Goal: Task Accomplishment & Management: Manage account settings

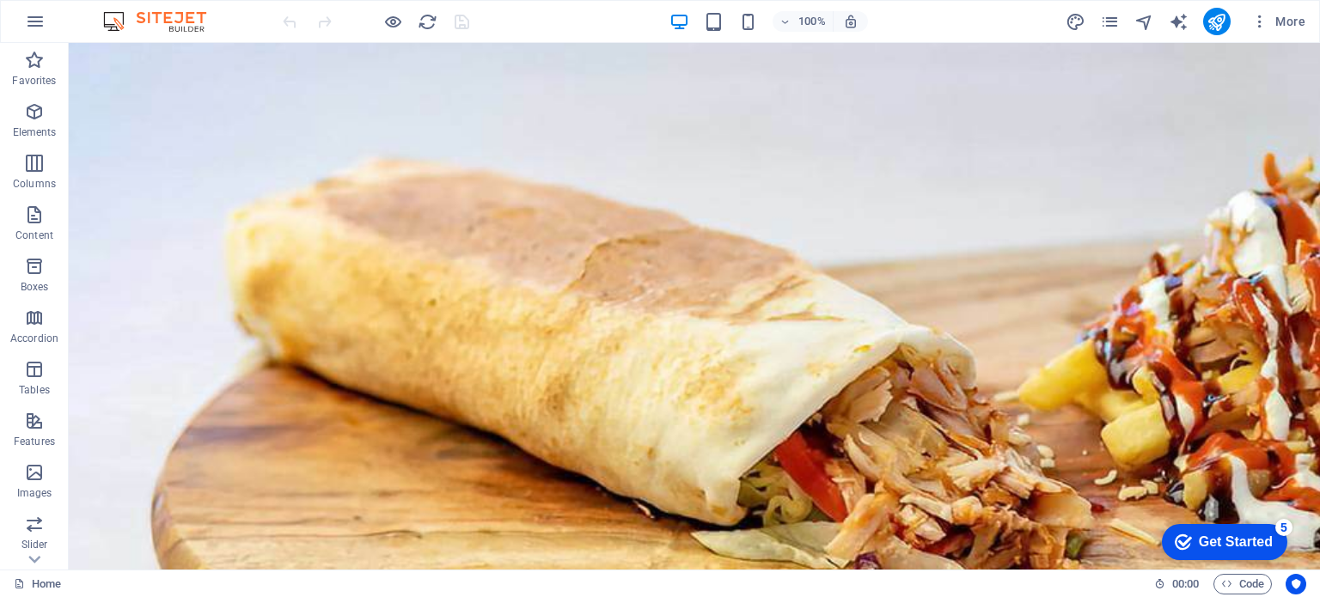
click at [1239, 536] on div "Get Started" at bounding box center [1236, 542] width 74 height 15
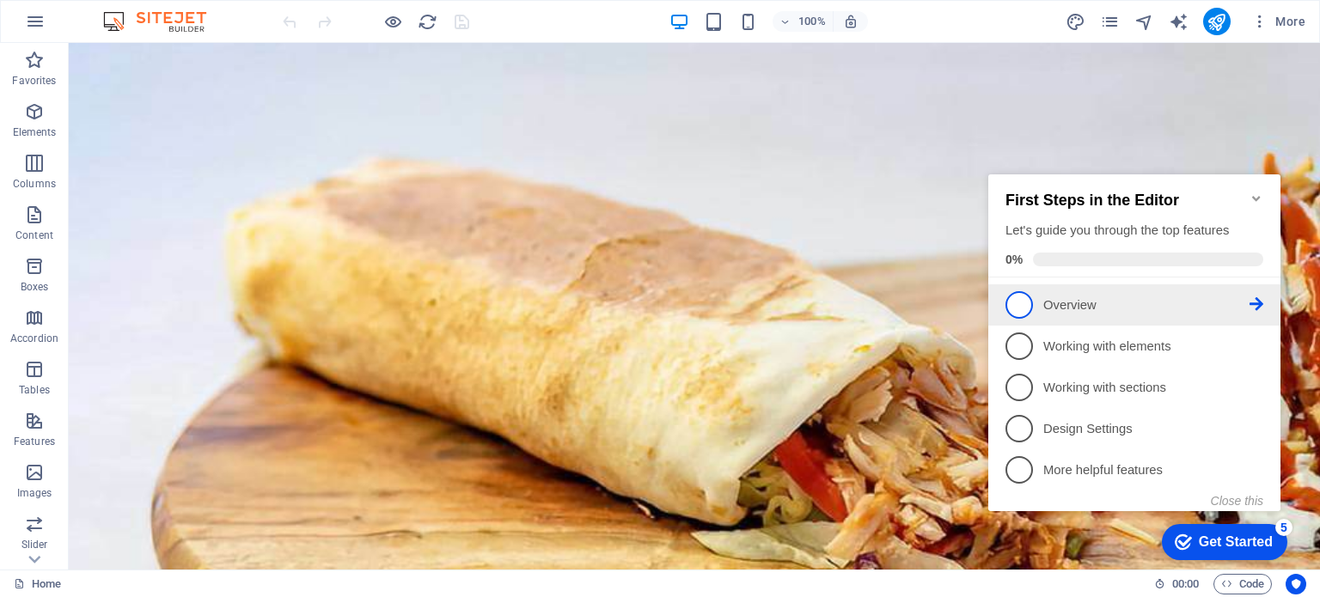
click at [1101, 305] on p "Overview - incomplete" at bounding box center [1147, 306] width 206 height 18
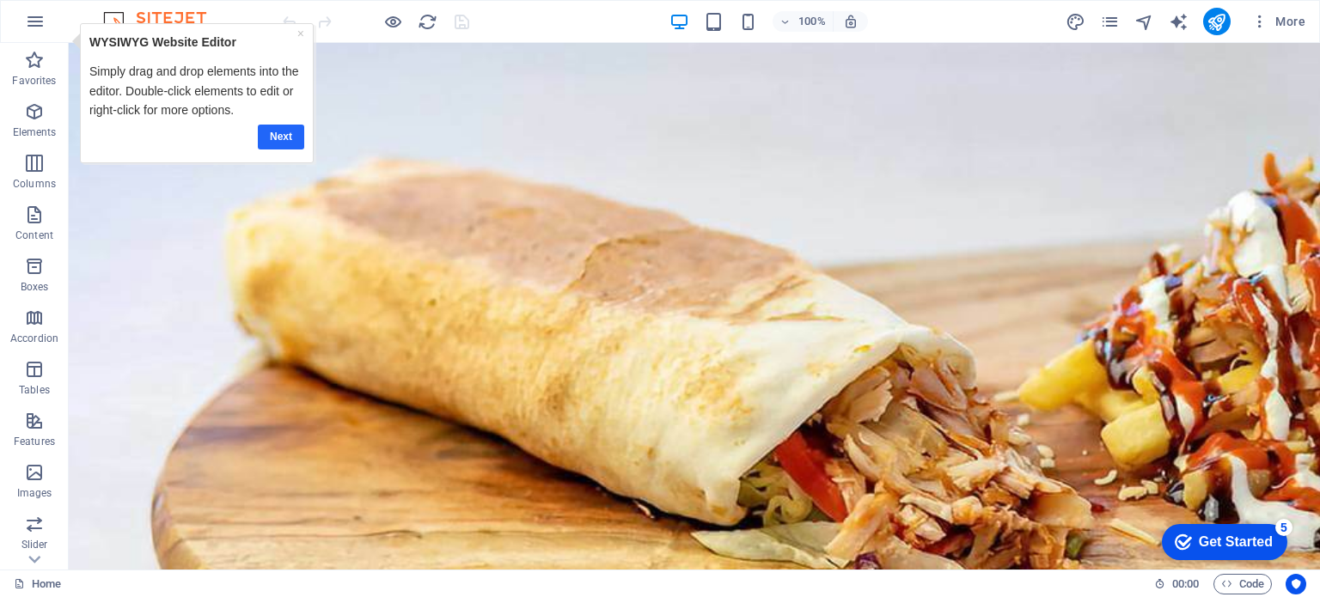
click at [284, 126] on link "Next" at bounding box center [281, 136] width 46 height 25
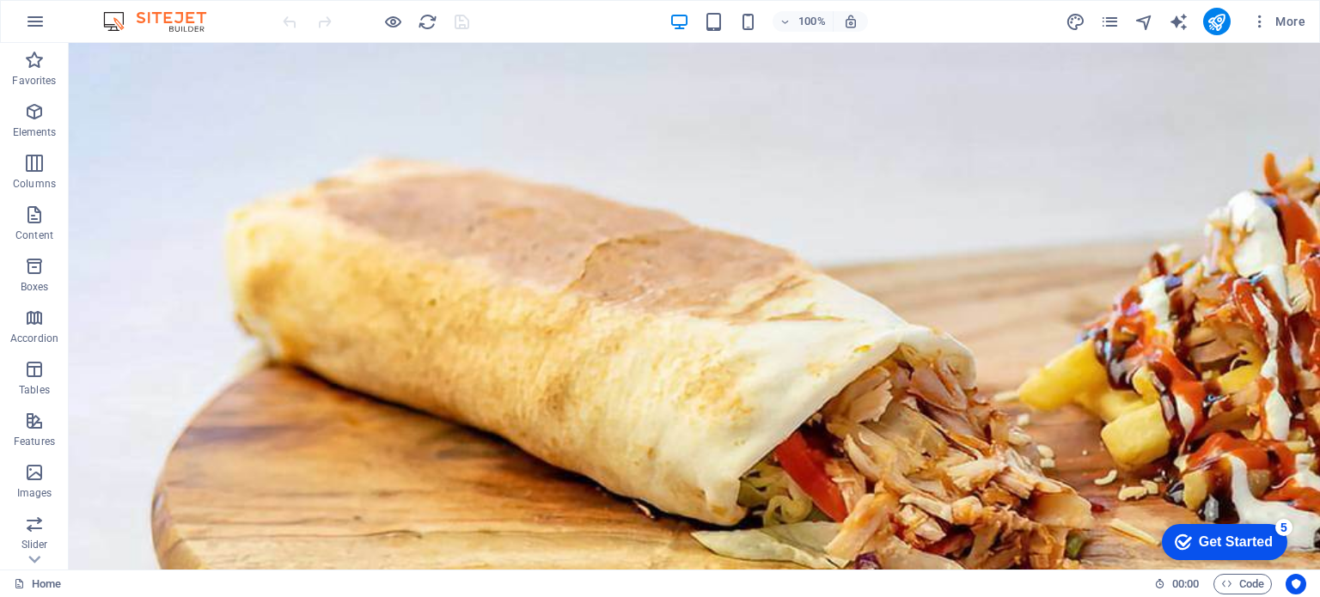
click at [1230, 536] on div "Get Started" at bounding box center [1236, 542] width 74 height 15
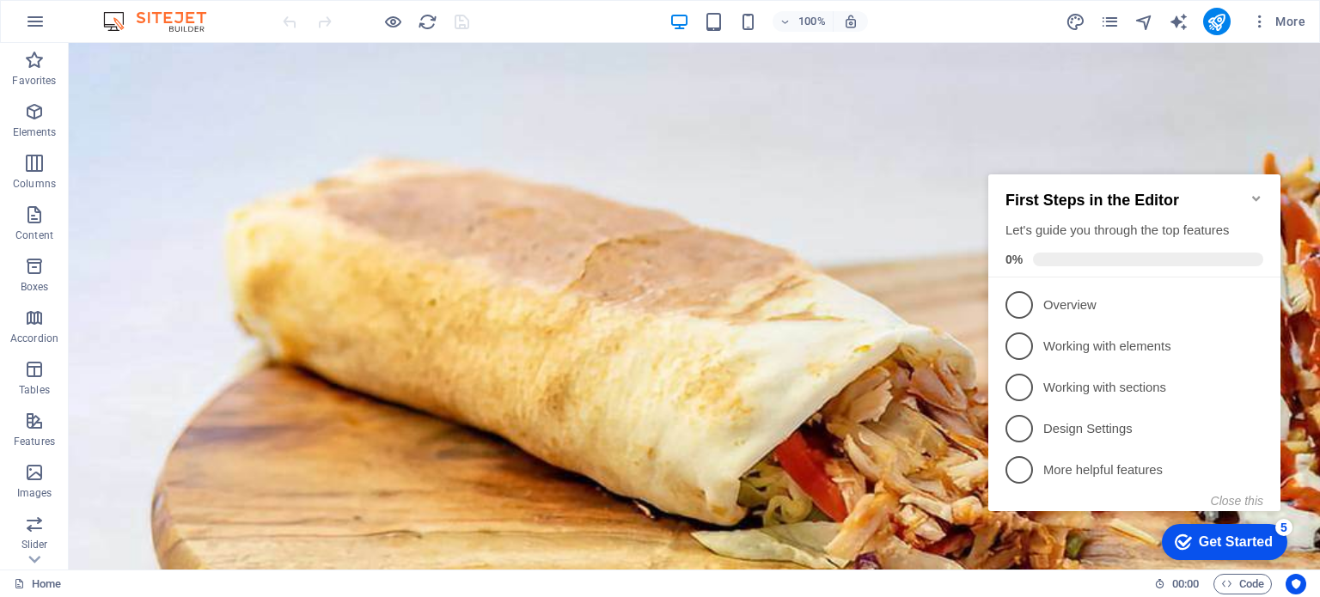
click at [1202, 539] on div "Get Started" at bounding box center [1236, 542] width 74 height 15
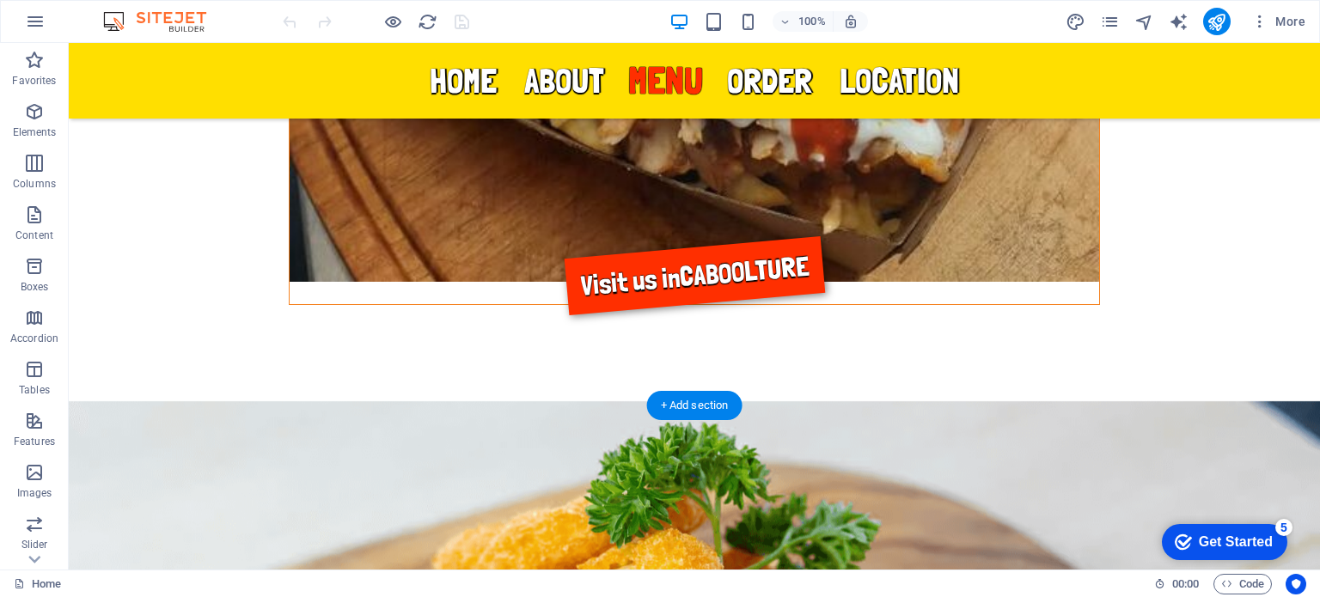
scroll to position [1766, 0]
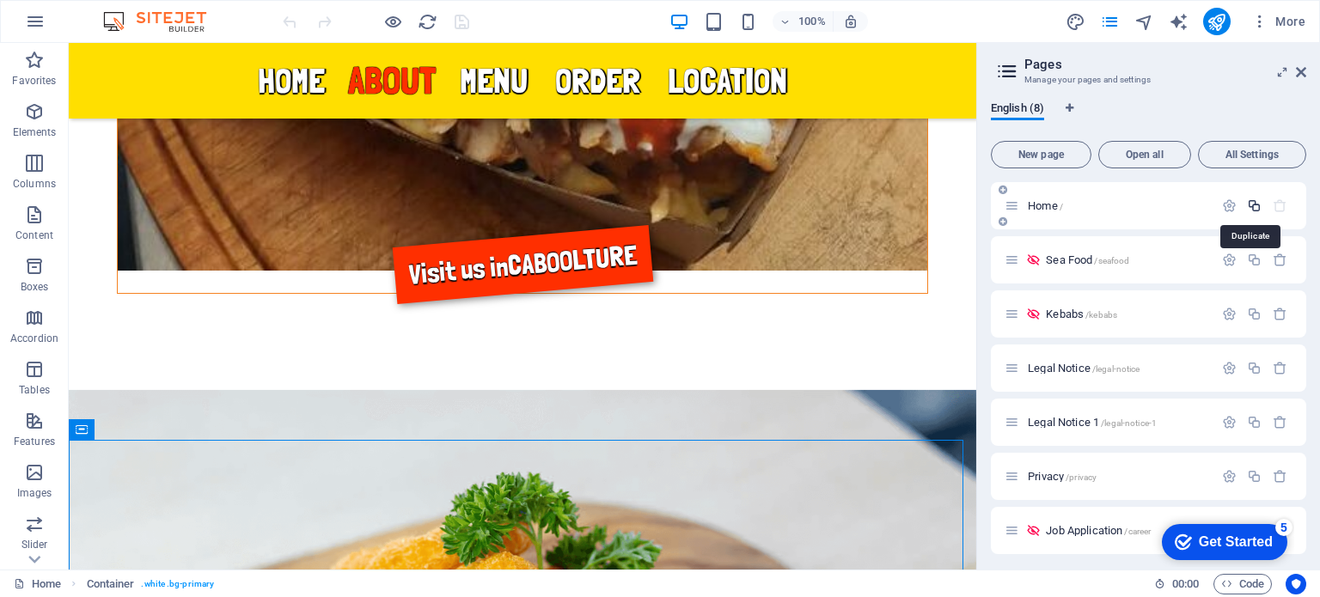
click at [1251, 204] on icon "button" at bounding box center [1254, 206] width 15 height 15
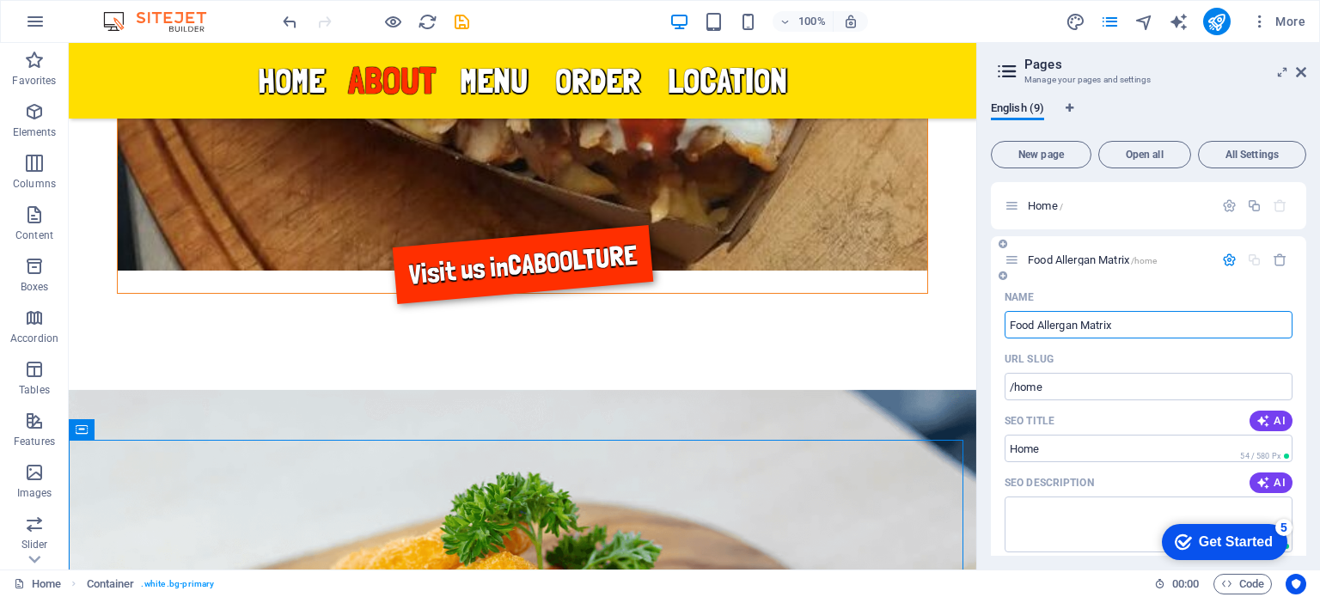
click at [1071, 326] on input "Food Allergan Matrix" at bounding box center [1149, 325] width 288 height 28
click at [1069, 327] on input "Food Allergan Matrix" at bounding box center [1149, 325] width 288 height 28
click at [1073, 326] on input "Food Allergan Matrix" at bounding box center [1149, 325] width 288 height 28
click at [1084, 324] on input "Food Allergen Matrix" at bounding box center [1149, 325] width 288 height 28
type input "Food Allergen Menu Matrix"
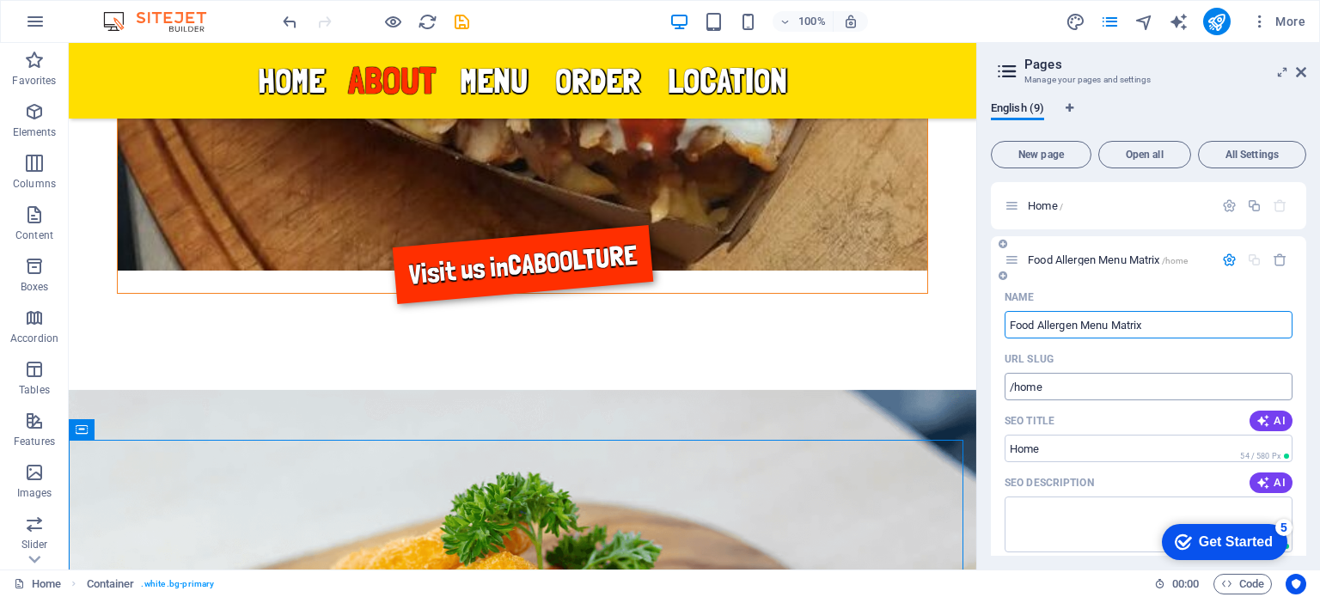
click at [1069, 383] on input "/home" at bounding box center [1149, 387] width 288 height 28
type input "/allergenmenumatrix"
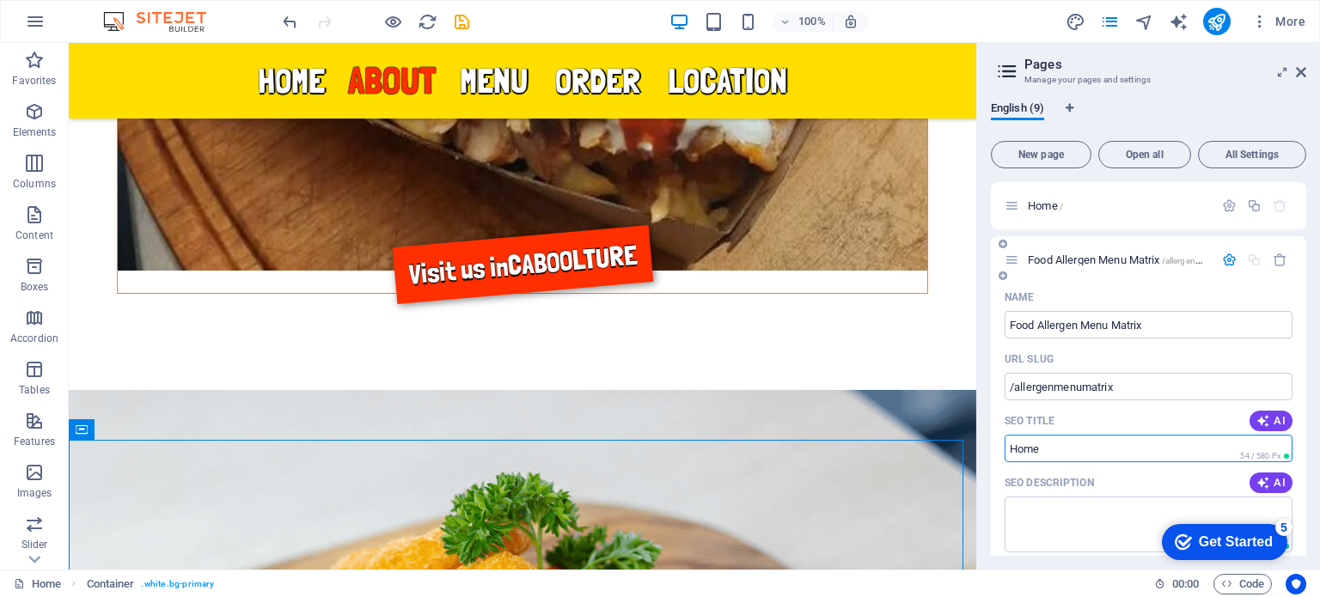
click at [1067, 450] on input "Home" at bounding box center [1149, 449] width 288 height 28
type input "H"
click at [1085, 508] on textarea "SEO Description" at bounding box center [1149, 525] width 288 height 56
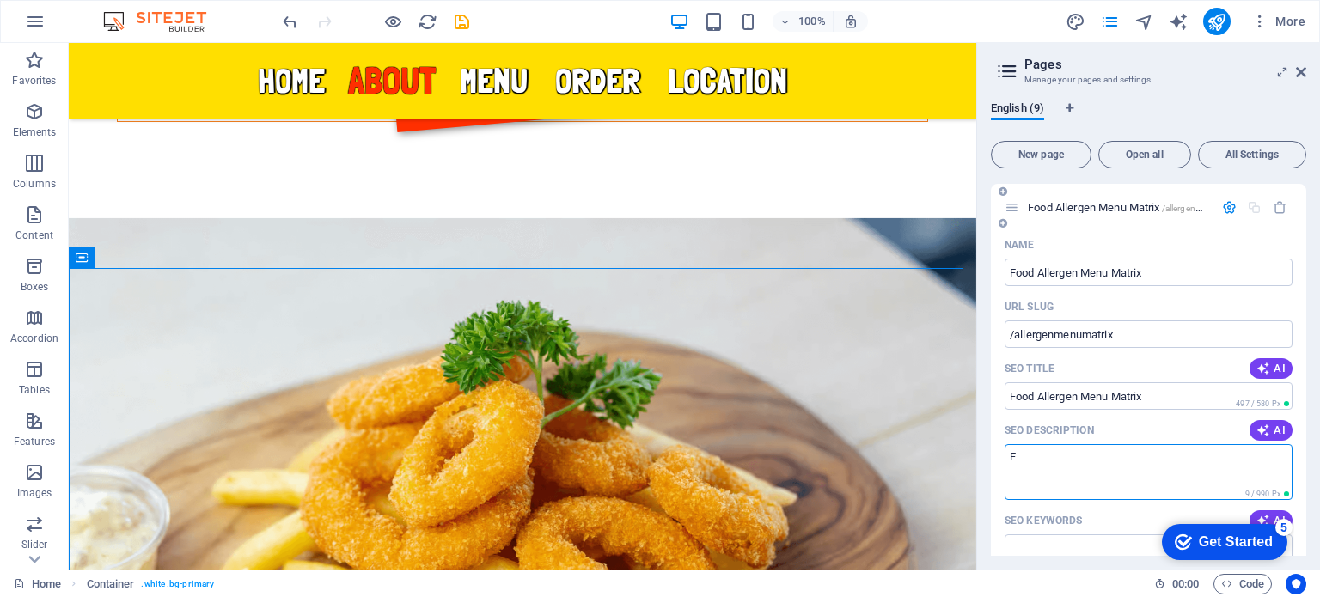
scroll to position [86, 0]
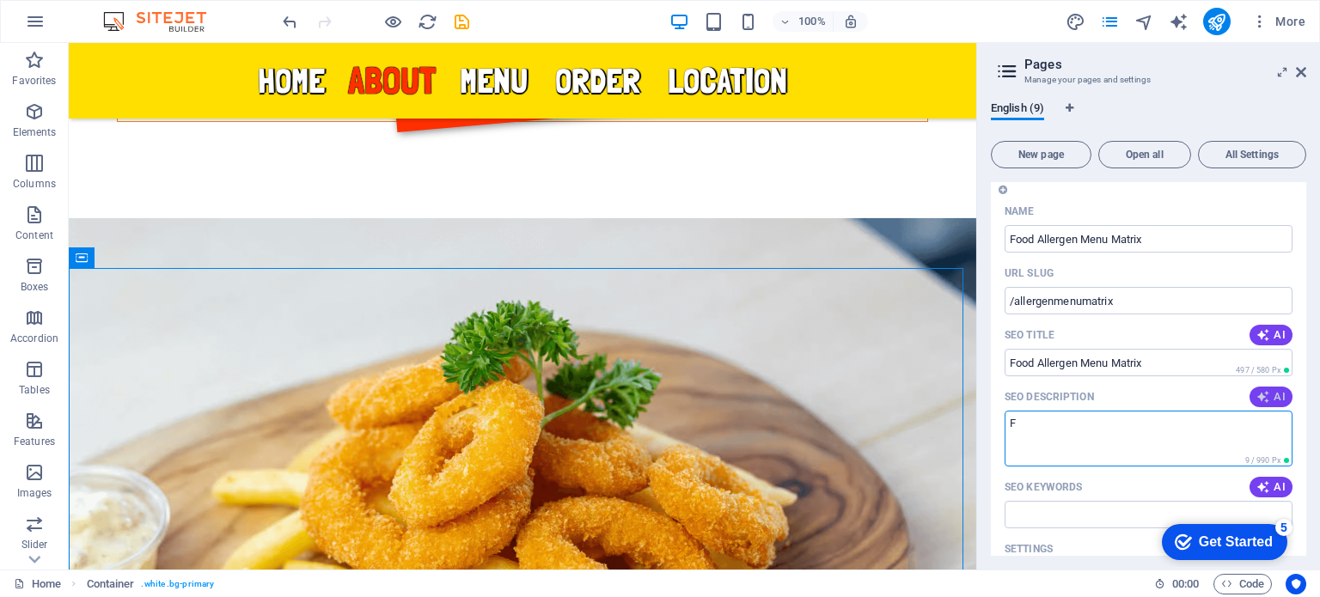
type textarea "F"
click at [1267, 395] on icon "button" at bounding box center [1264, 397] width 14 height 14
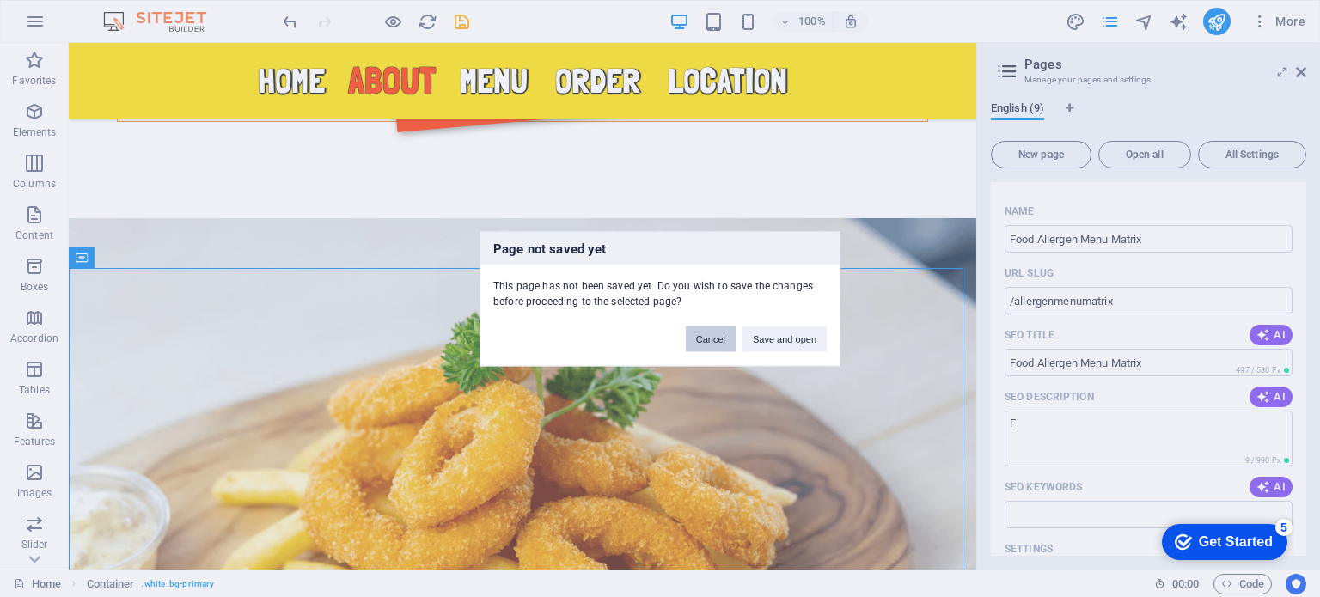
click at [711, 336] on button "Cancel" at bounding box center [711, 339] width 50 height 26
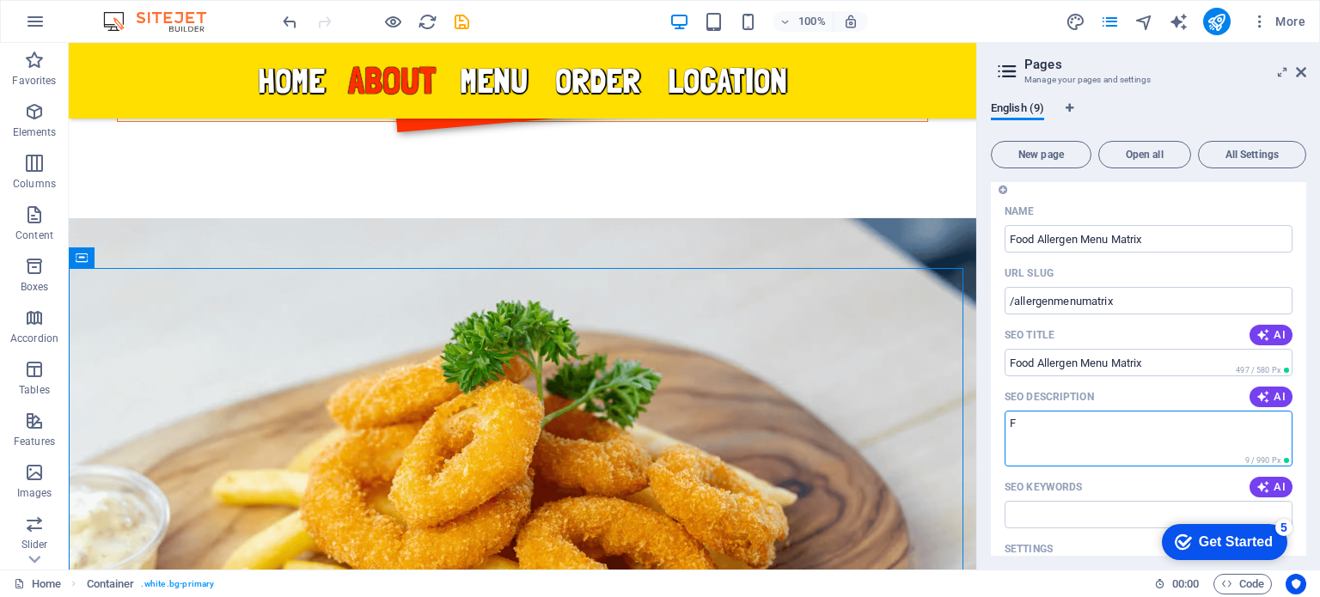
click at [1025, 432] on textarea "F" at bounding box center [1149, 439] width 288 height 56
click at [1269, 396] on span "AI" at bounding box center [1271, 397] width 29 height 14
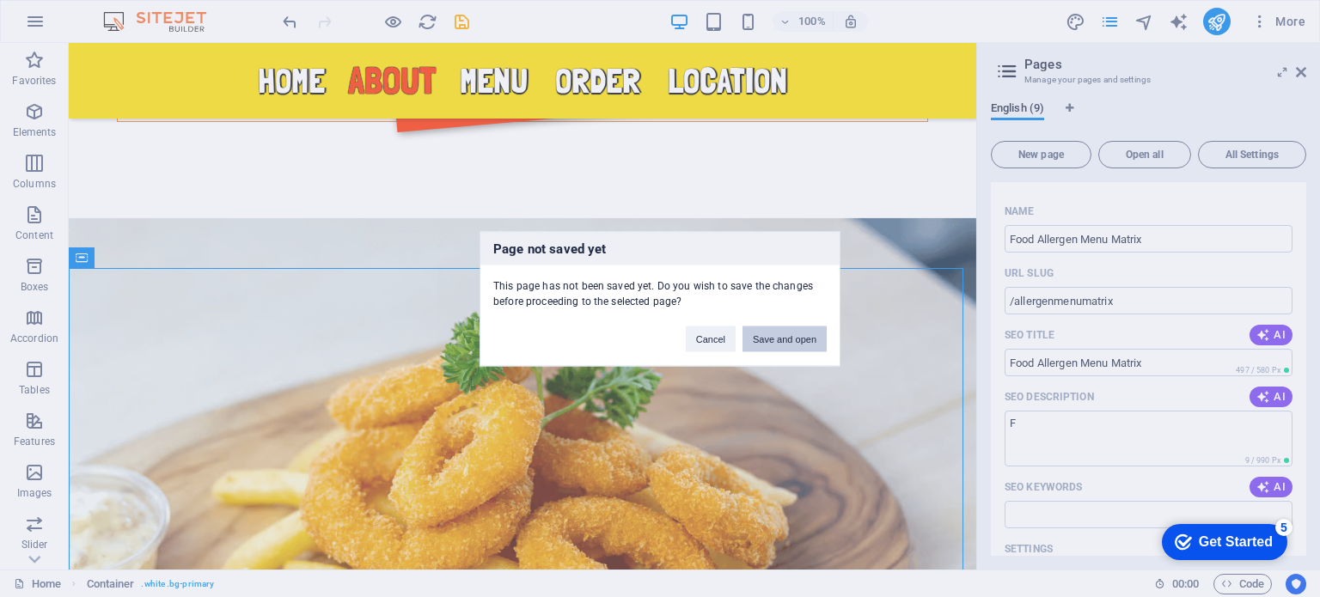
click at [793, 336] on button "Save and open" at bounding box center [785, 339] width 84 height 26
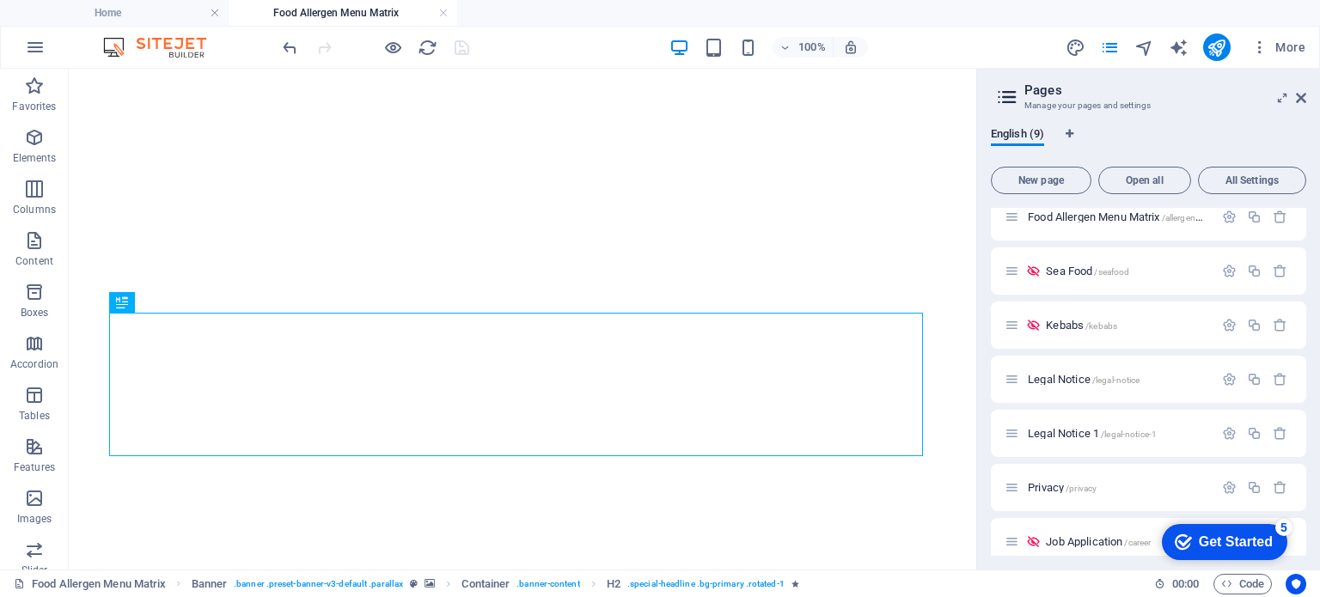
scroll to position [0, 0]
click at [217, 13] on link at bounding box center [215, 13] width 10 height 16
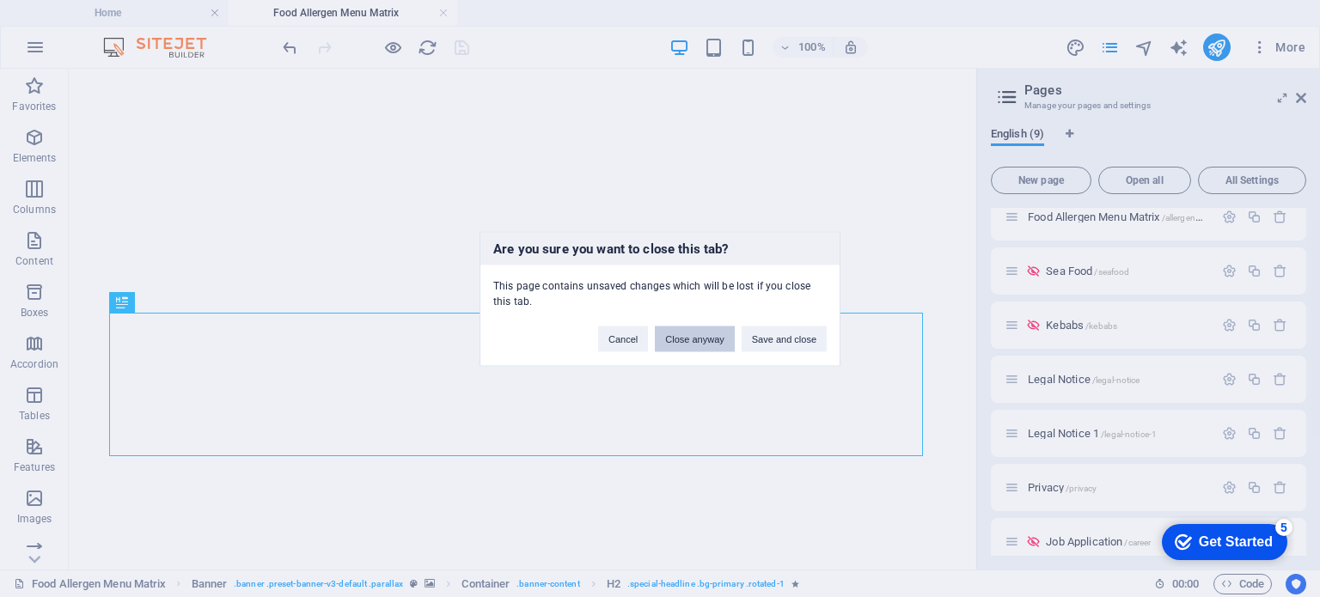
drag, startPoint x: 687, startPoint y: 339, endPoint x: 640, endPoint y: 358, distance: 50.9
click at [687, 339] on button "Close anyway" at bounding box center [694, 339] width 79 height 26
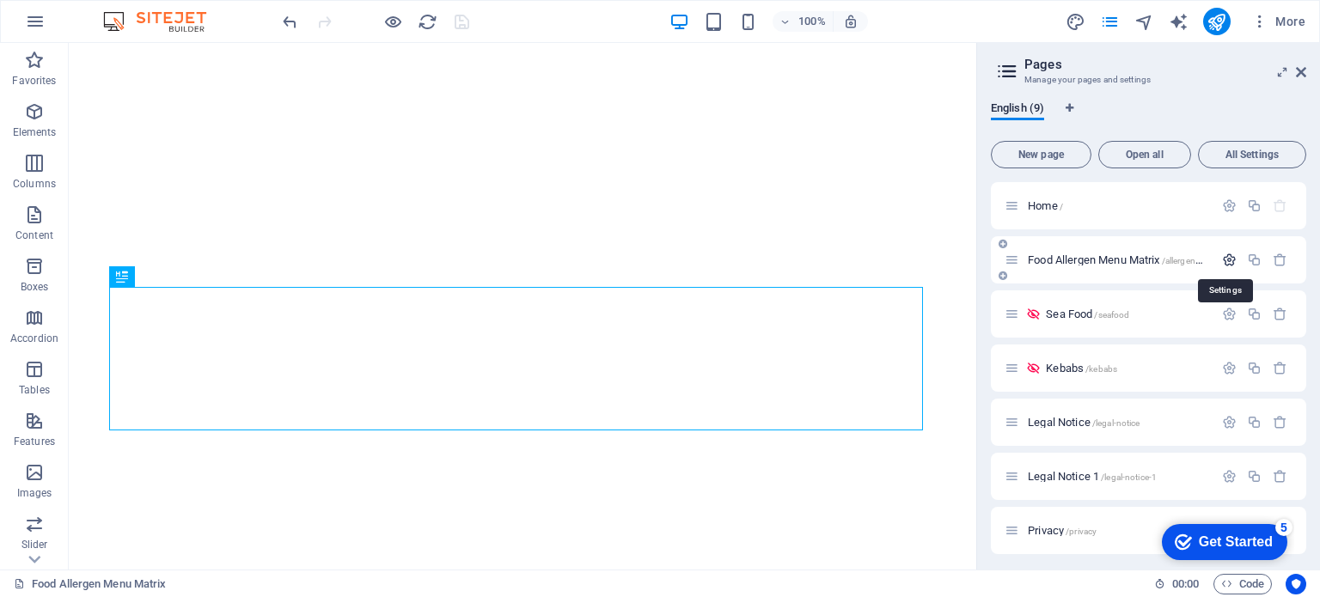
click at [1225, 258] on icon "button" at bounding box center [1229, 260] width 15 height 15
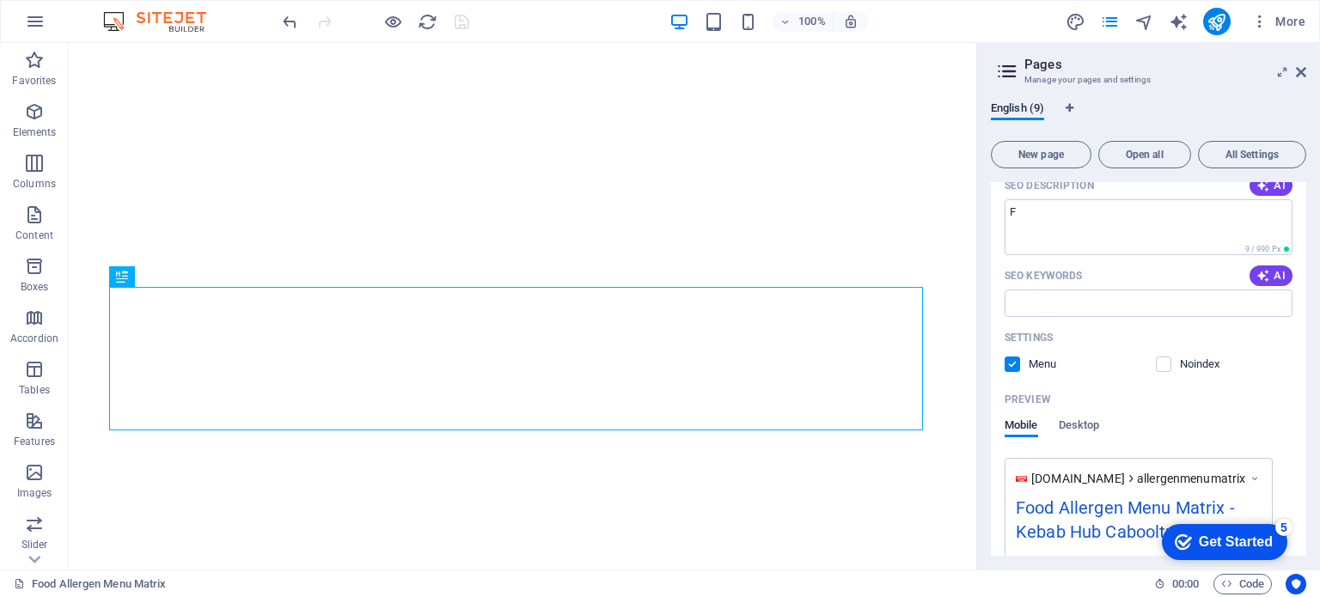
scroll to position [344, 0]
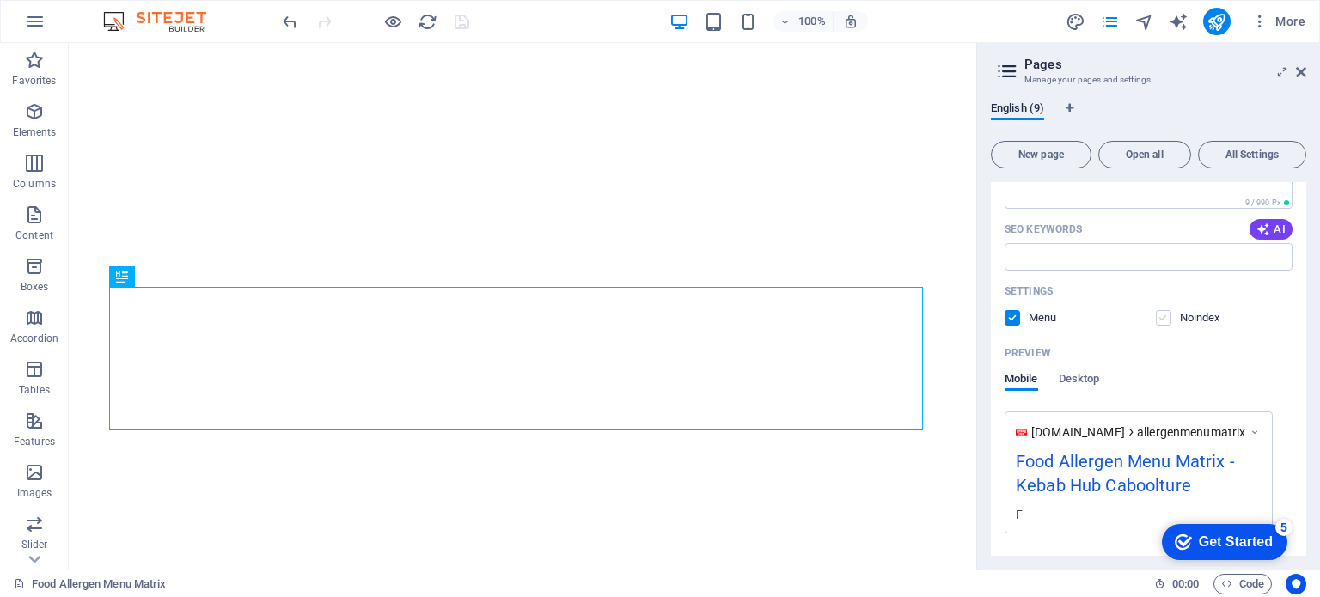
click at [1160, 317] on label at bounding box center [1163, 317] width 15 height 15
click at [0, 0] on input "checkbox" at bounding box center [0, 0] width 0 height 0
click at [1013, 318] on label at bounding box center [1012, 317] width 15 height 15
click at [0, 0] on input "checkbox" at bounding box center [0, 0] width 0 height 0
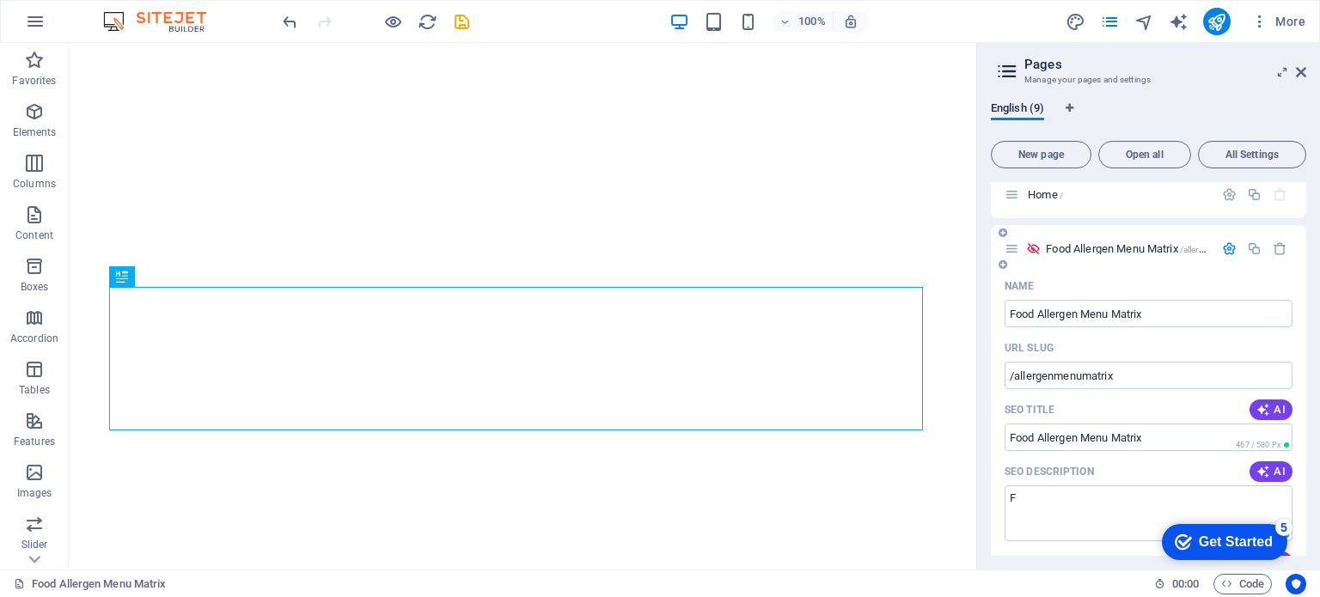
scroll to position [0, 0]
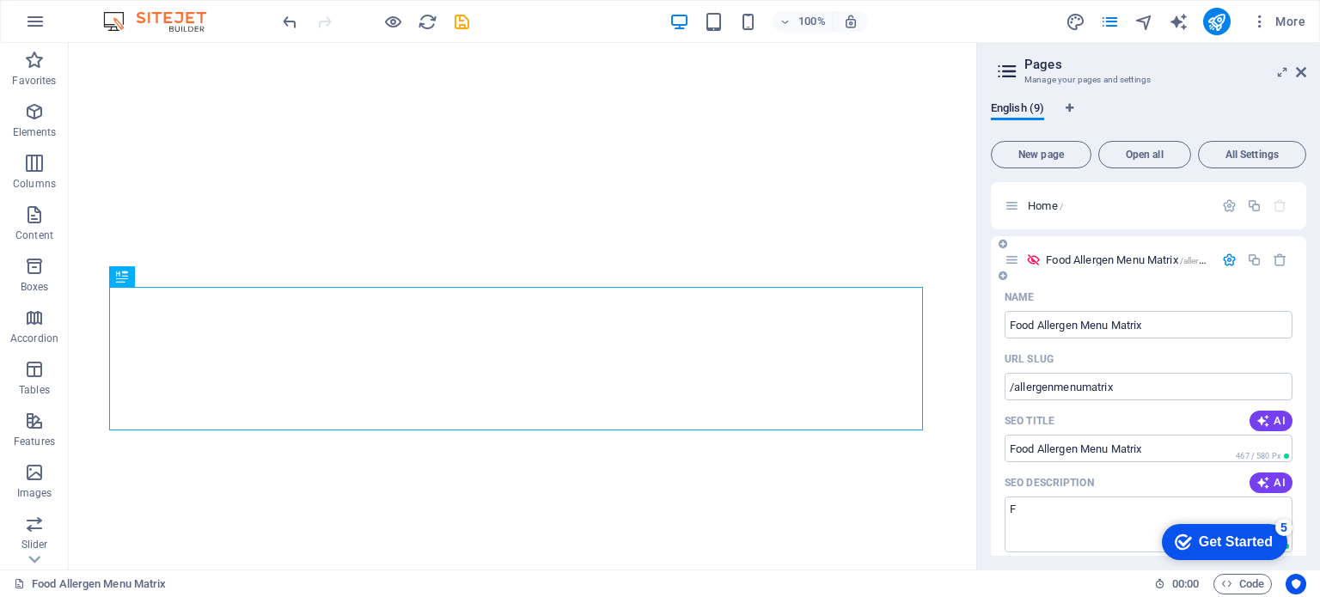
click at [1010, 262] on icon at bounding box center [1012, 260] width 15 height 15
click at [1058, 505] on textarea "F" at bounding box center [1149, 525] width 288 height 56
click at [1272, 486] on span "AI" at bounding box center [1271, 483] width 29 height 14
type textarea "Savor the best kebabs in [GEOGRAPHIC_DATA]! Dine in or takeaway delicious meals…"
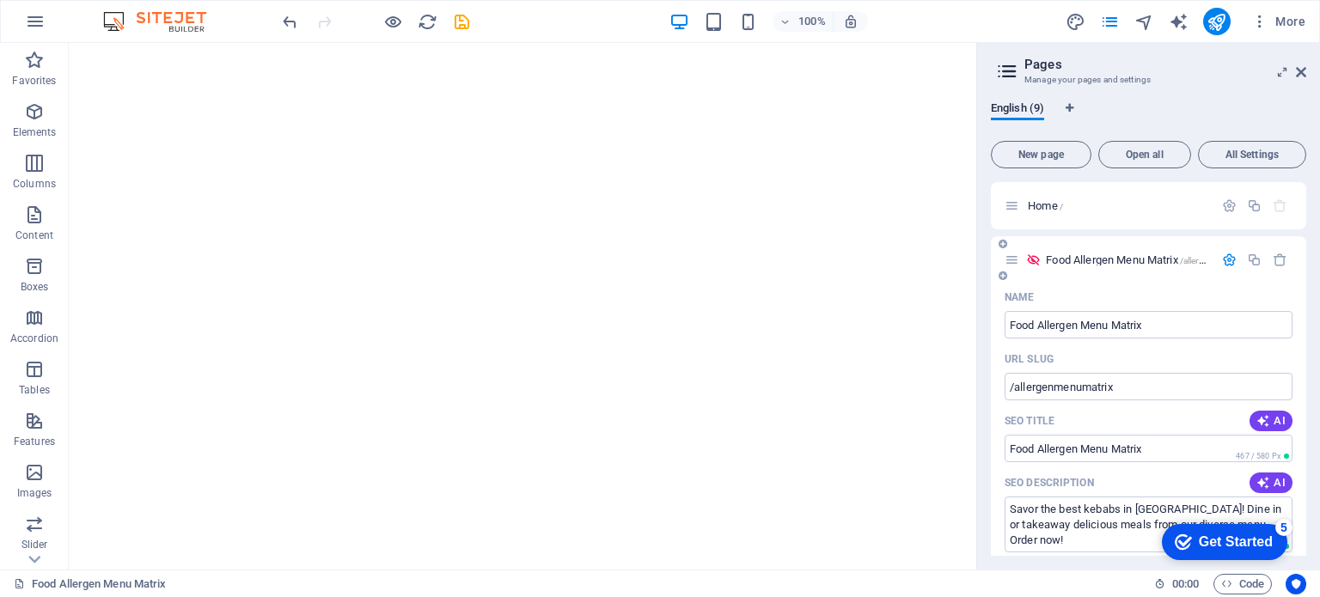
click at [1081, 254] on span "Food Allergen Menu Matrix /allergenmenumatrix" at bounding box center [1153, 260] width 214 height 13
click at [1038, 201] on span "Home /" at bounding box center [1045, 205] width 35 height 13
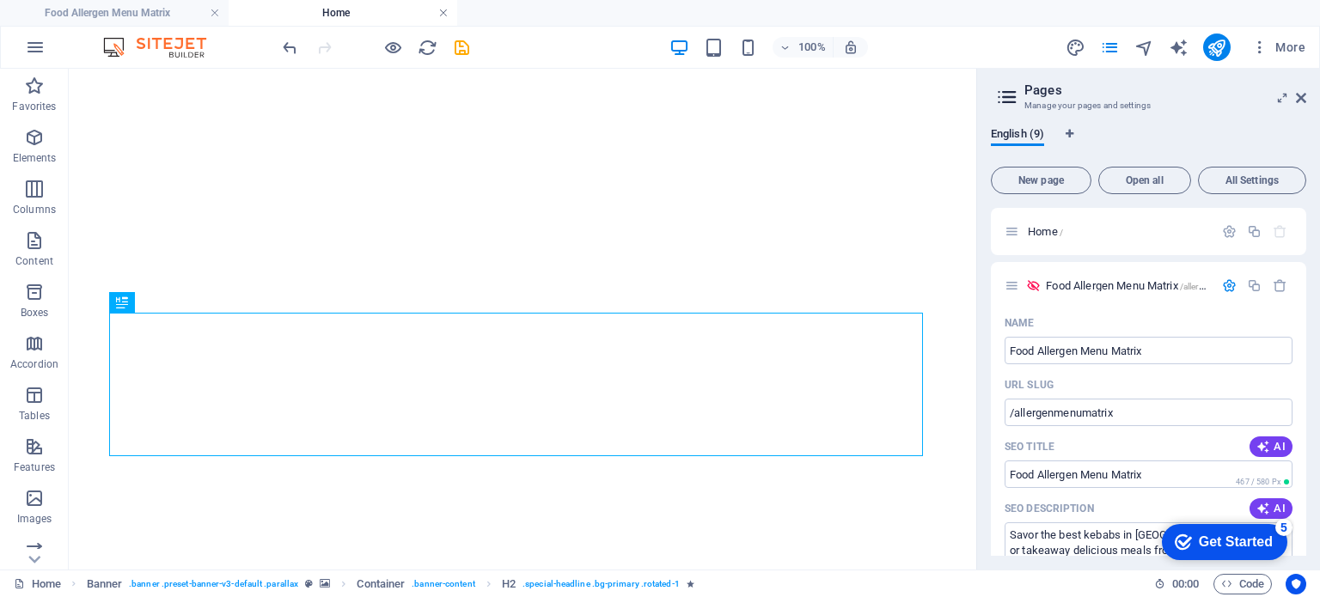
click at [444, 13] on link at bounding box center [443, 13] width 10 height 16
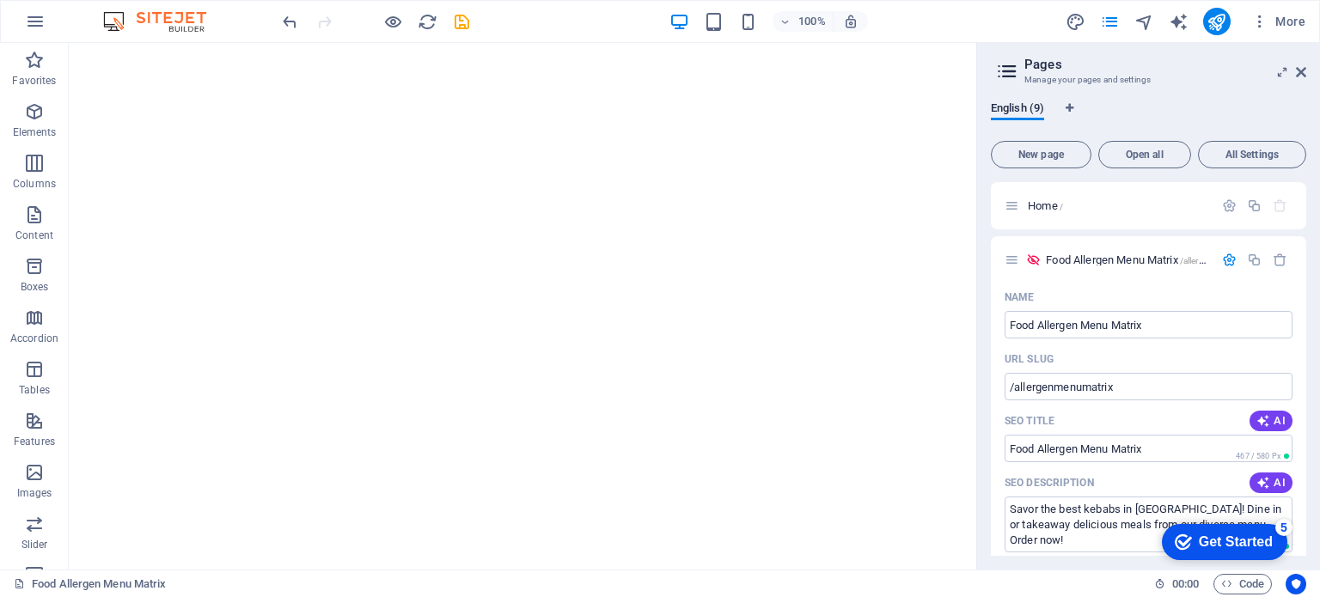
click at [168, 9] on div "100% More" at bounding box center [660, 21] width 1319 height 41
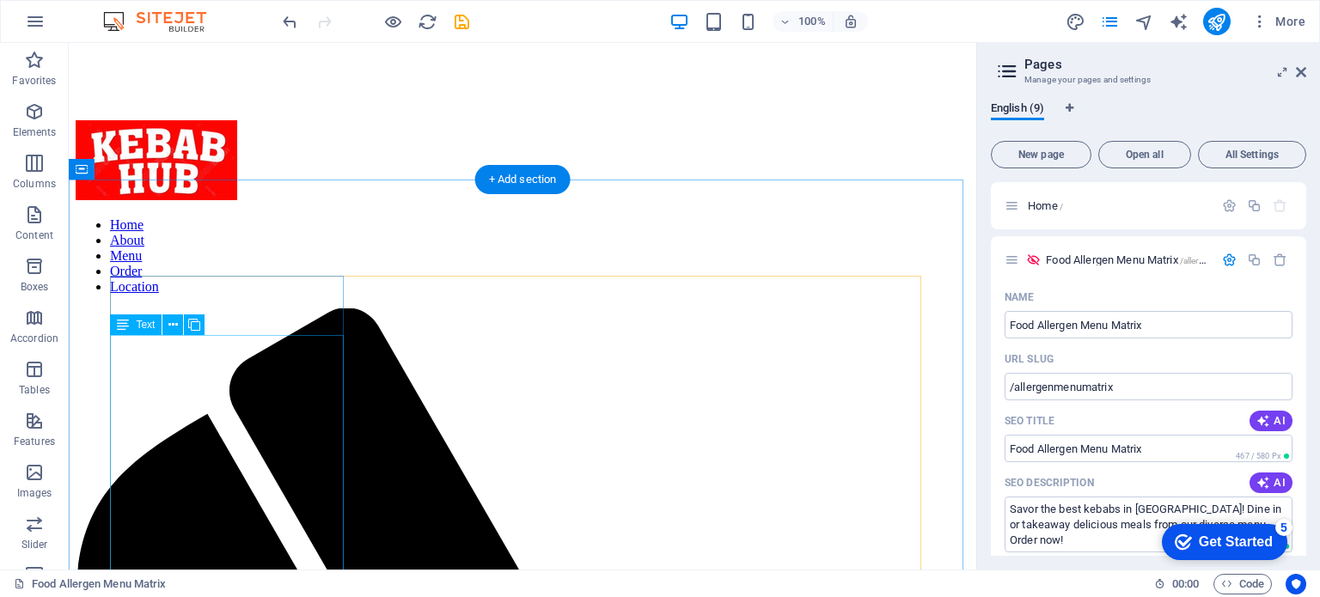
scroll to position [430, 0]
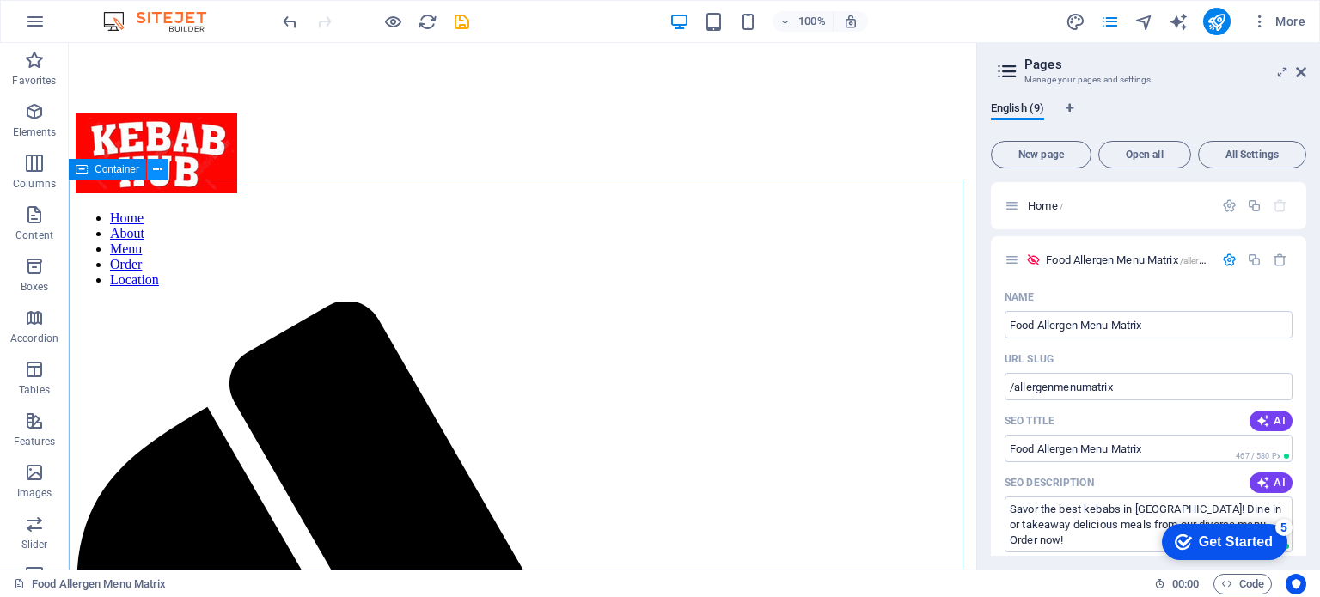
click at [160, 172] on icon at bounding box center [157, 170] width 9 height 18
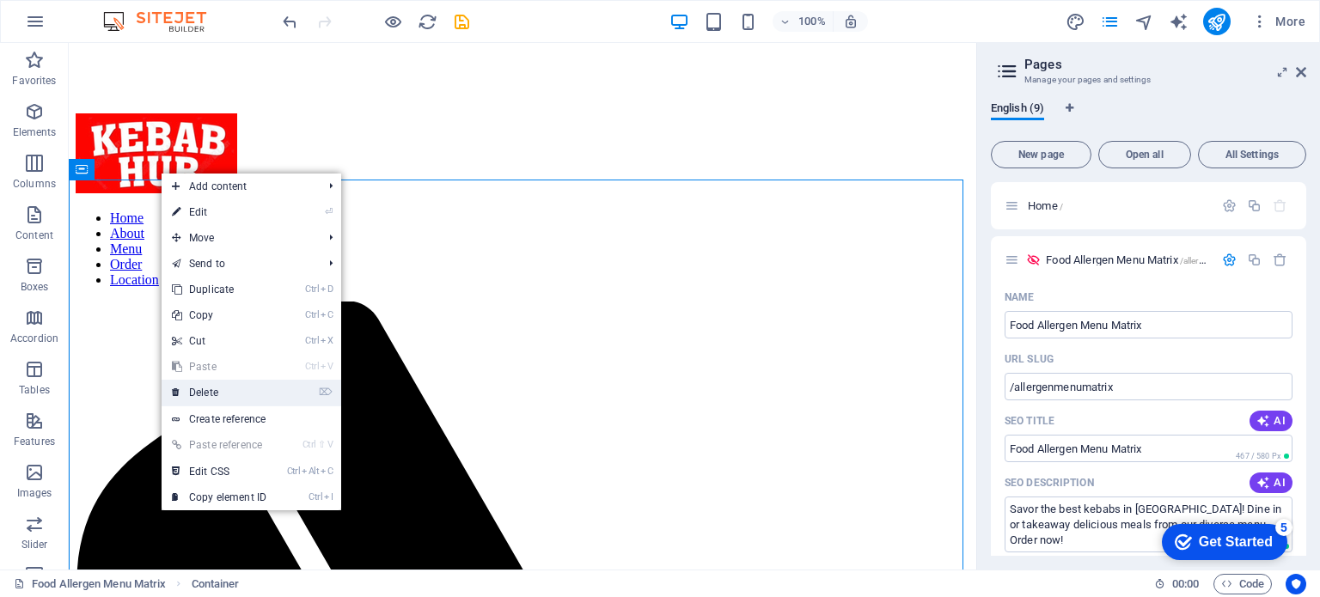
click at [223, 395] on link "⌦ Delete" at bounding box center [219, 393] width 115 height 26
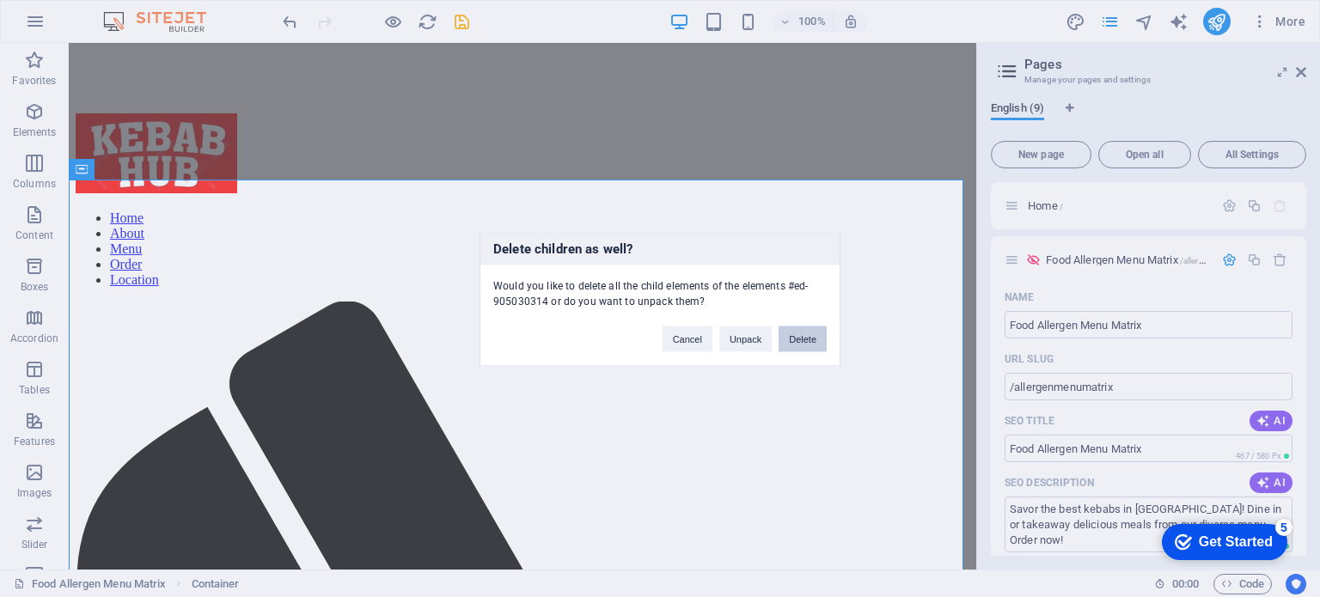
drag, startPoint x: 729, startPoint y: 291, endPoint x: 798, endPoint y: 334, distance: 81.1
click at [798, 334] on button "Delete" at bounding box center [803, 339] width 48 height 26
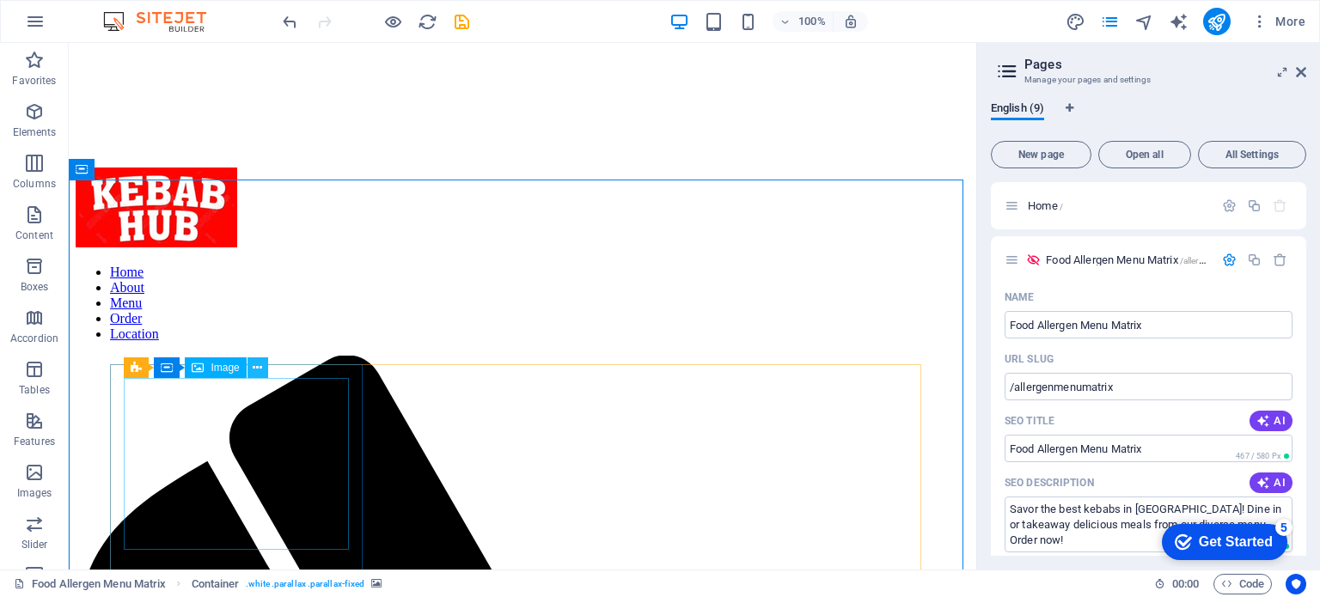
click at [259, 367] on icon at bounding box center [257, 368] width 9 height 18
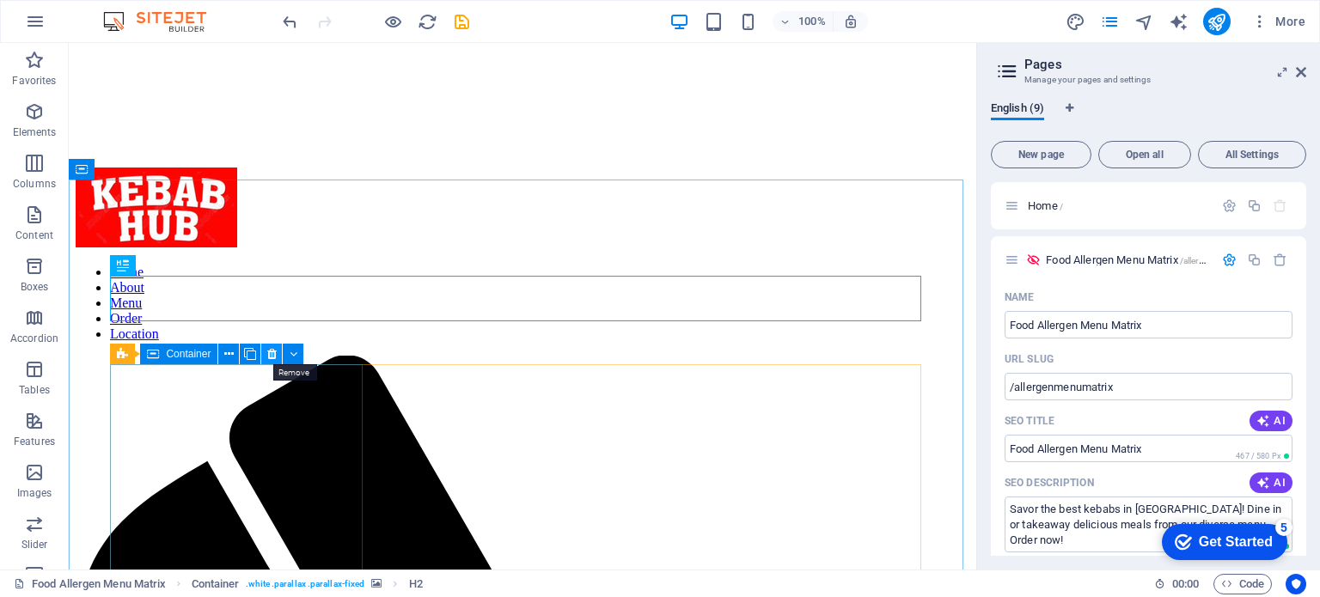
click at [268, 351] on icon at bounding box center [271, 355] width 9 height 18
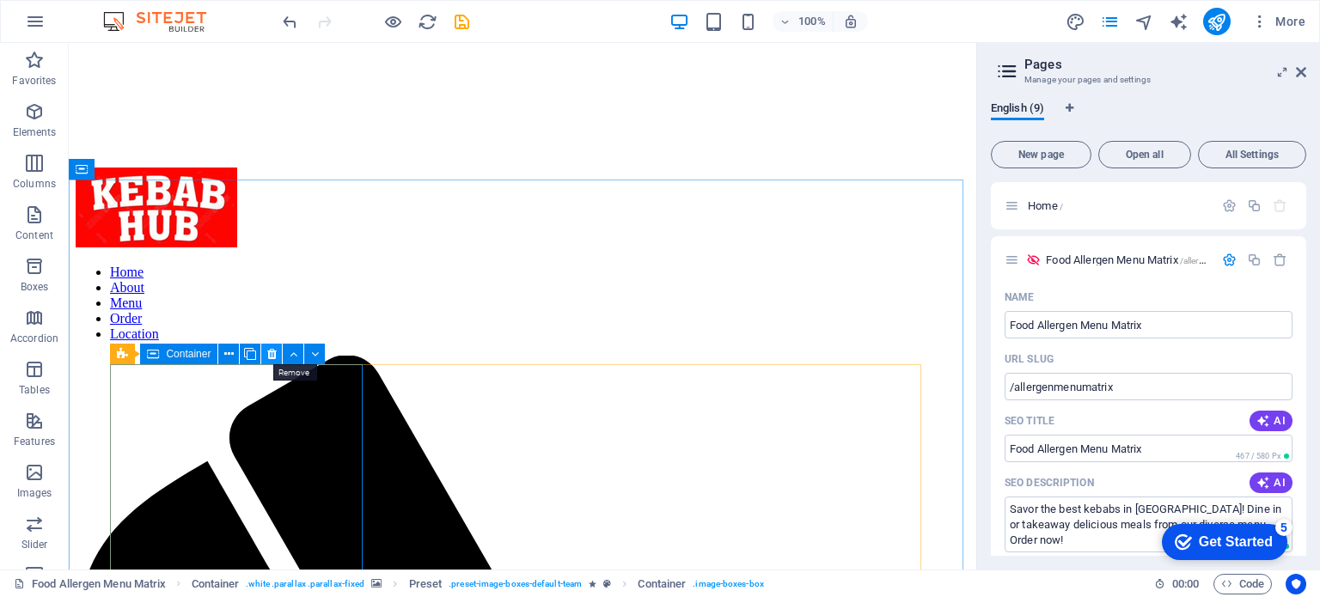
click at [272, 352] on icon at bounding box center [271, 355] width 9 height 18
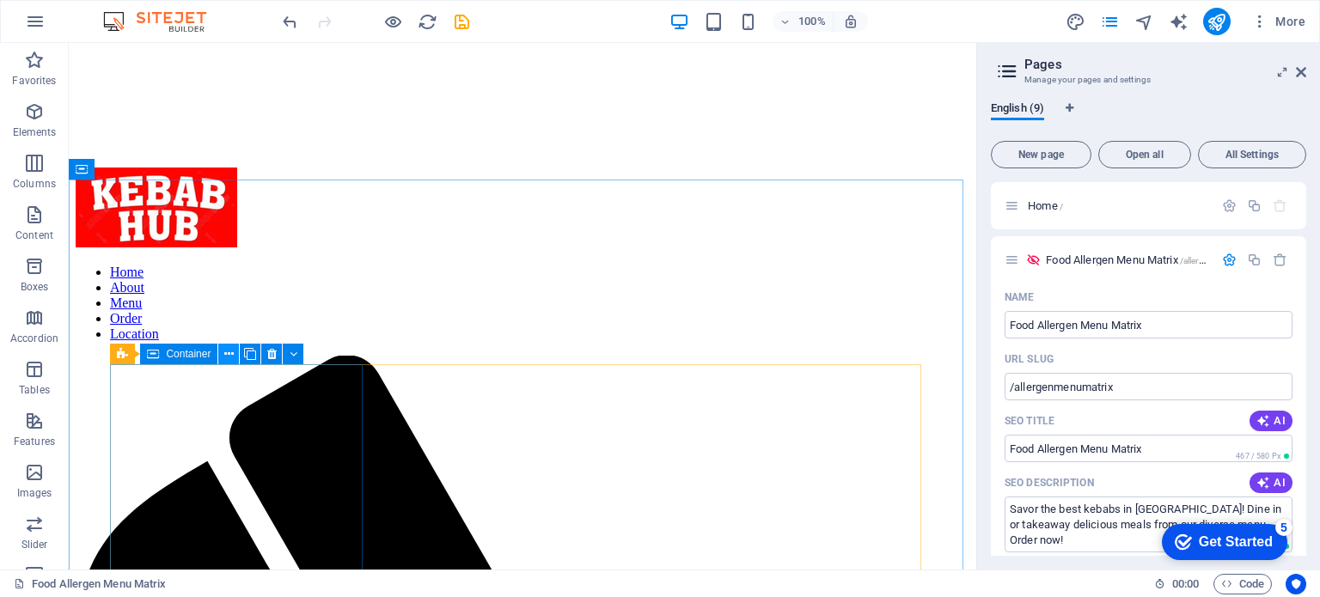
click at [224, 353] on button at bounding box center [228, 354] width 21 height 21
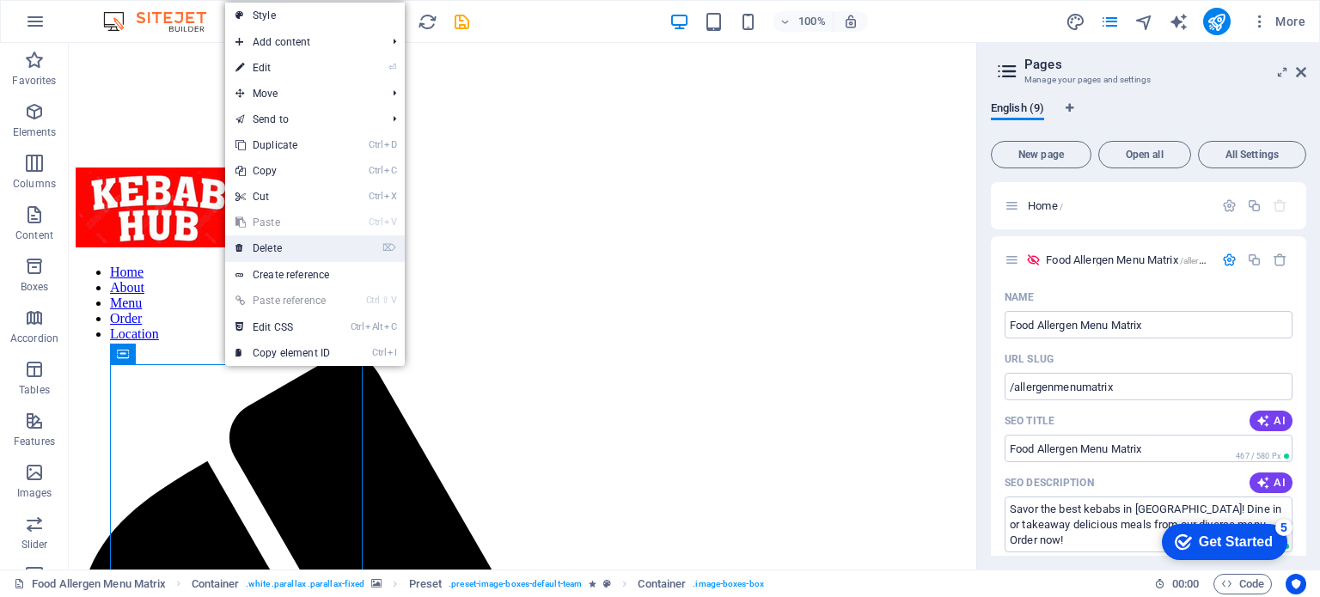
click at [260, 247] on link "⌦ Delete" at bounding box center [282, 249] width 115 height 26
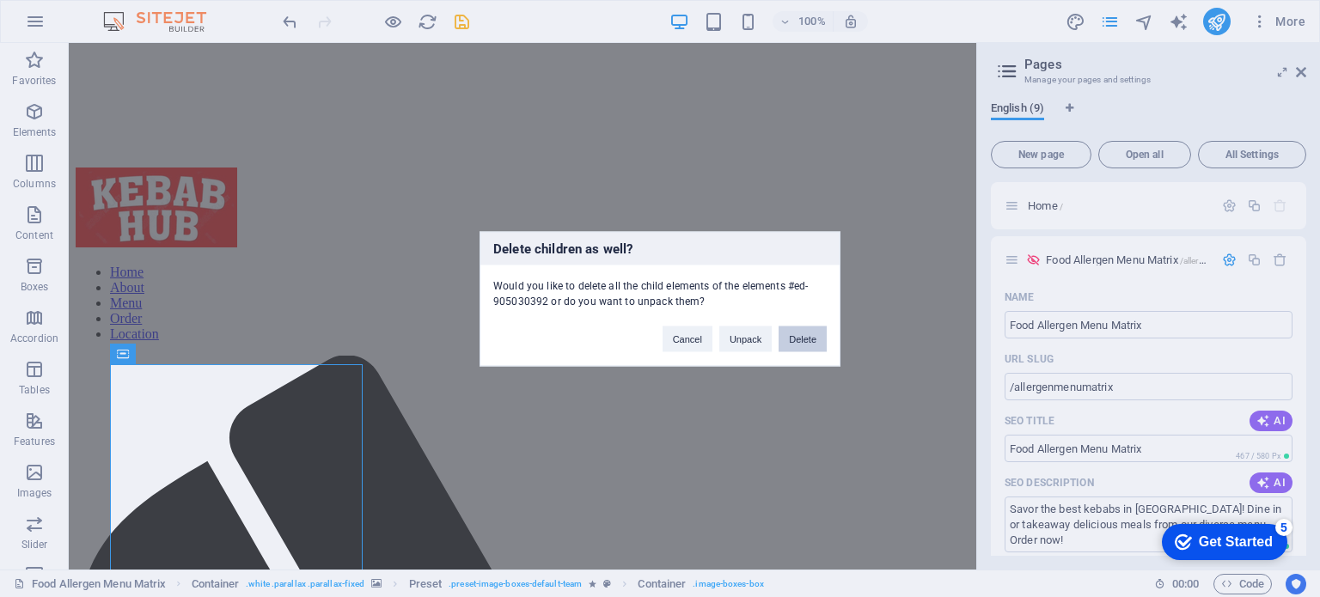
click at [791, 334] on button "Delete" at bounding box center [803, 339] width 48 height 26
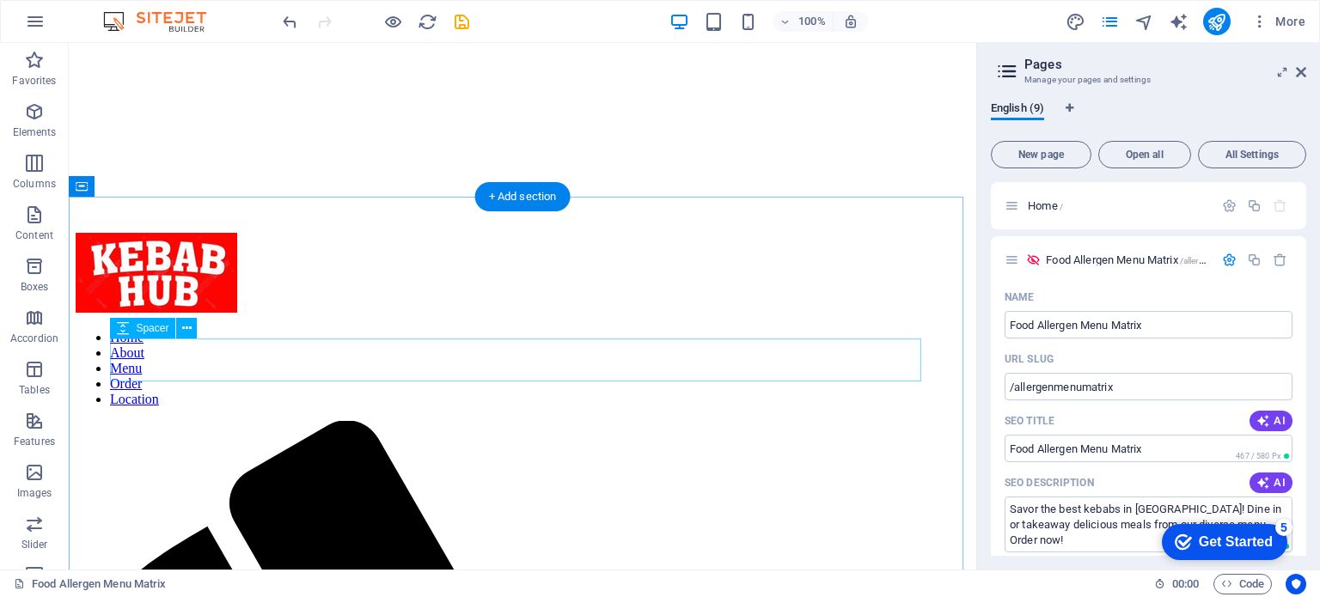
scroll to position [322, 0]
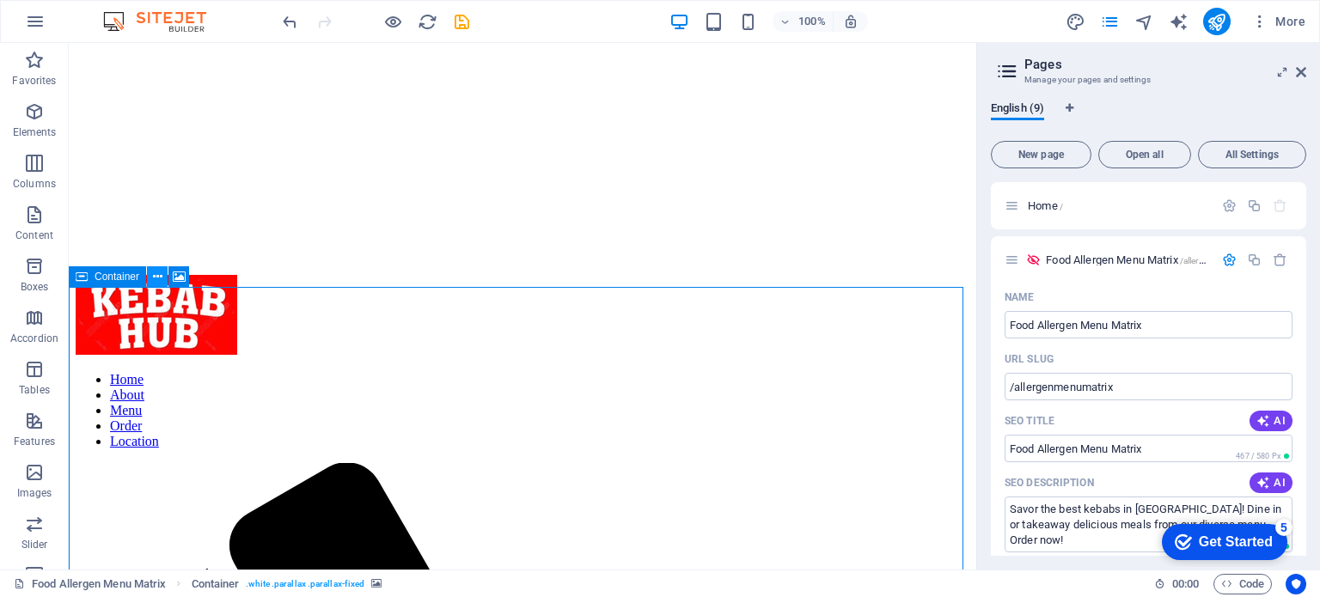
click at [163, 272] on button at bounding box center [157, 276] width 21 height 21
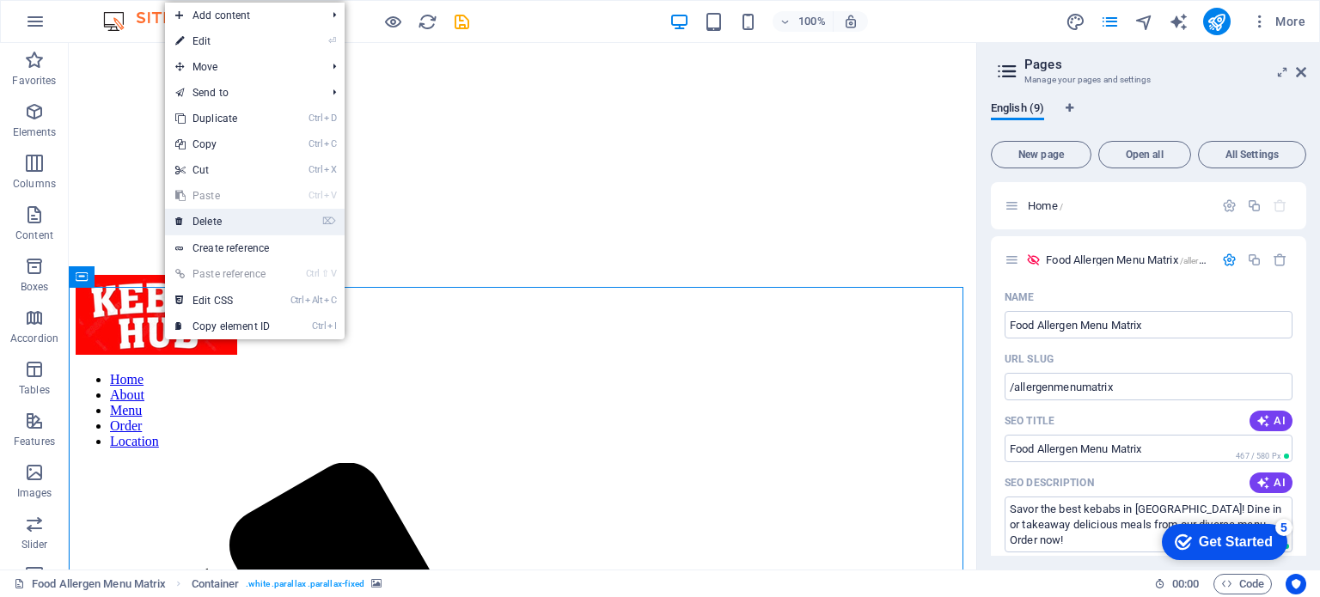
click at [217, 216] on link "⌦ Delete" at bounding box center [222, 222] width 115 height 26
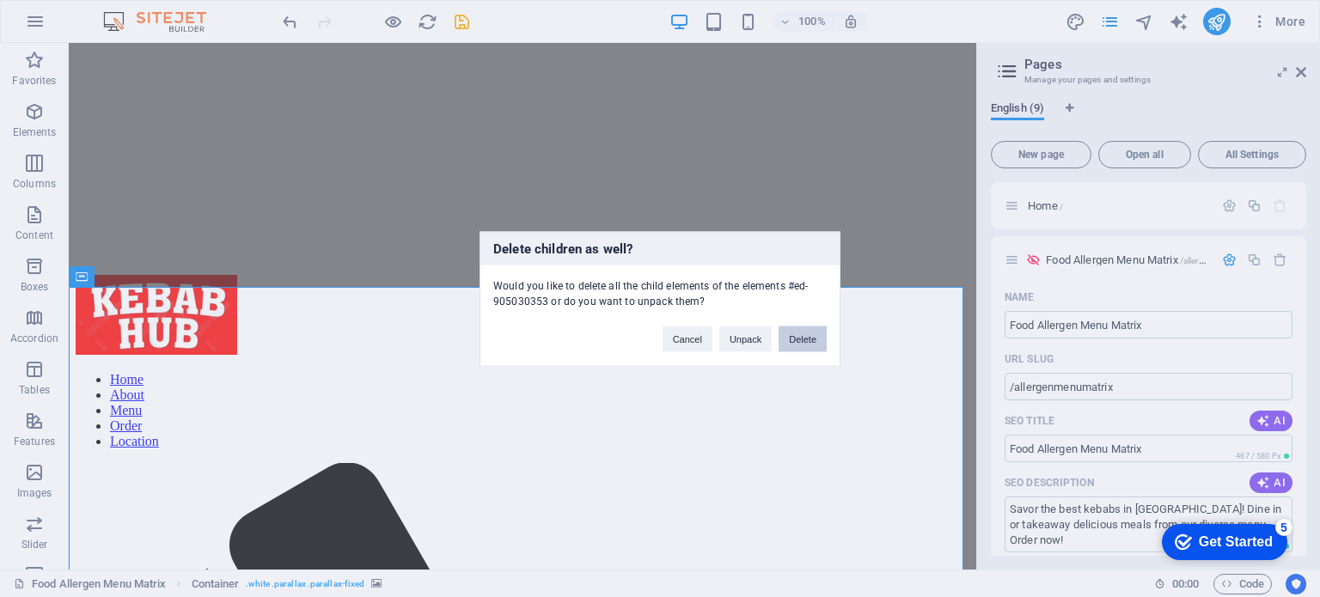
click at [815, 340] on button "Delete" at bounding box center [803, 339] width 48 height 26
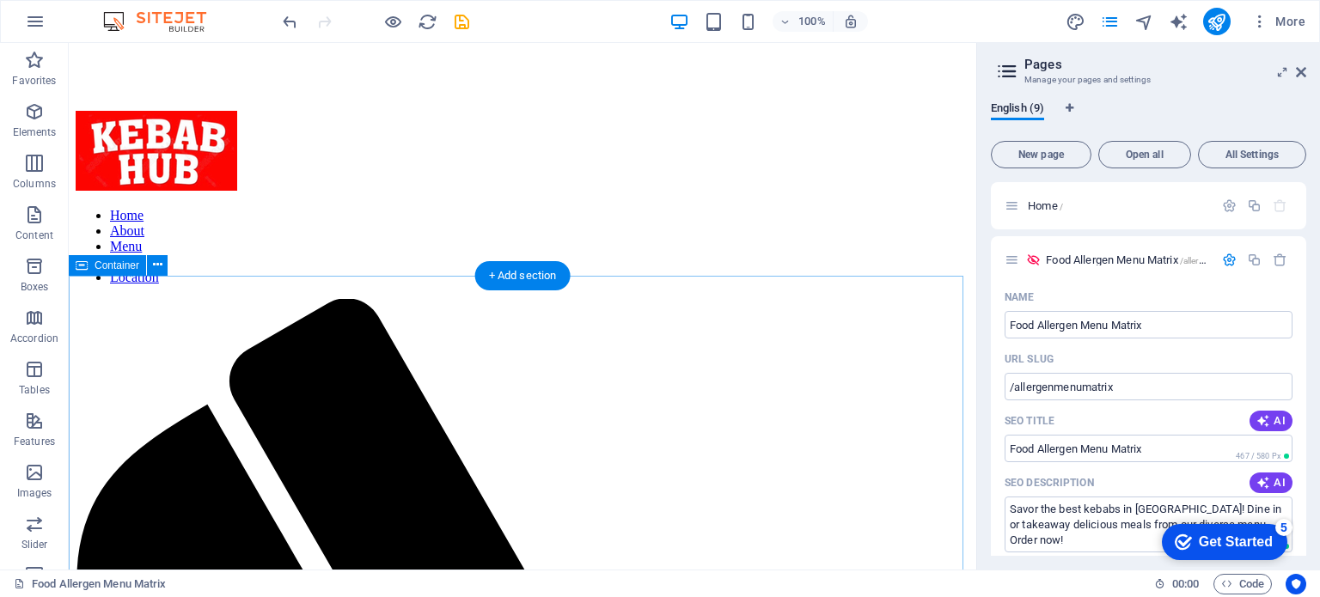
scroll to position [494, 0]
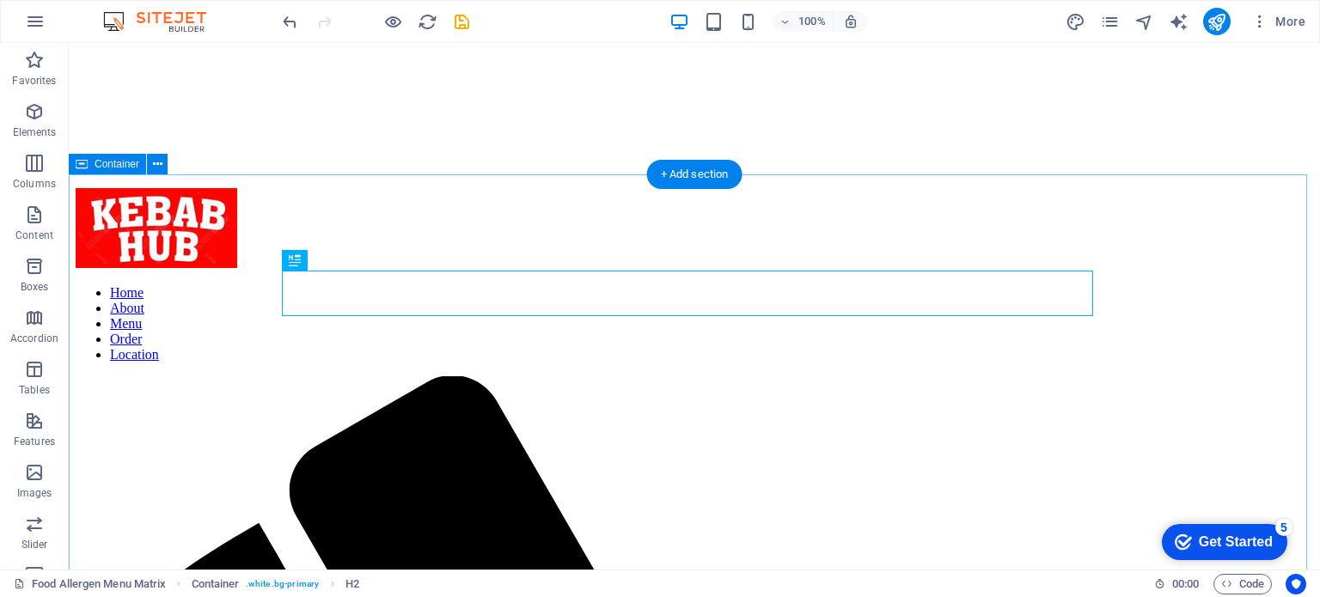
scroll to position [408, 0]
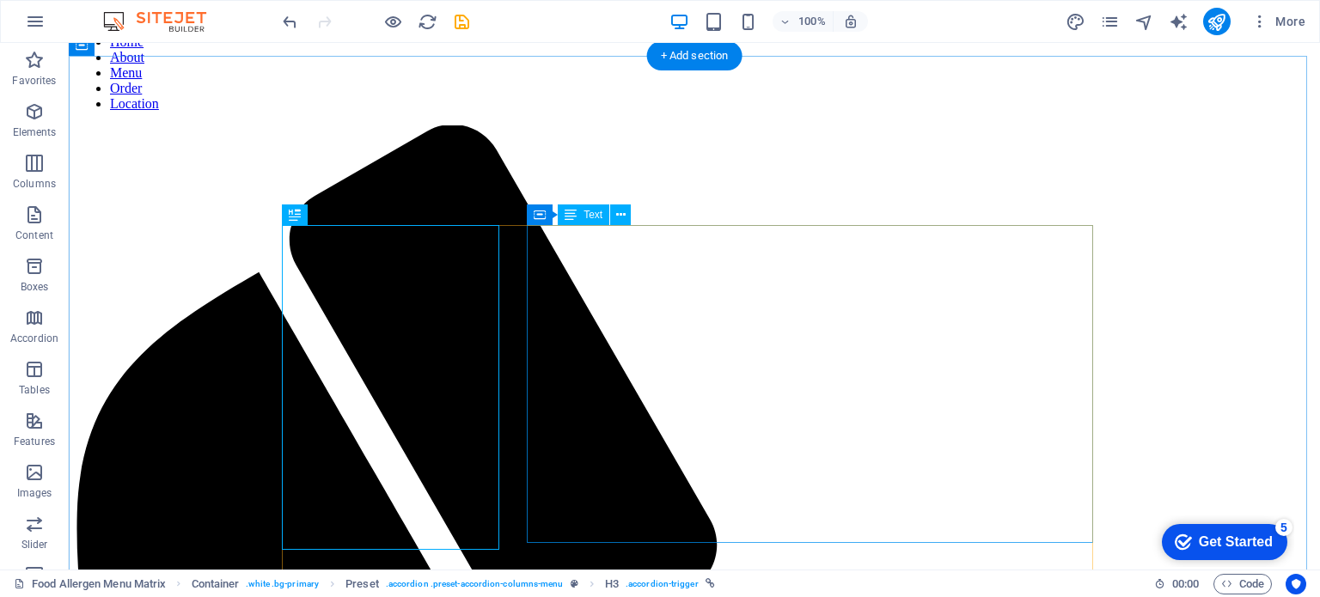
scroll to position [666, 0]
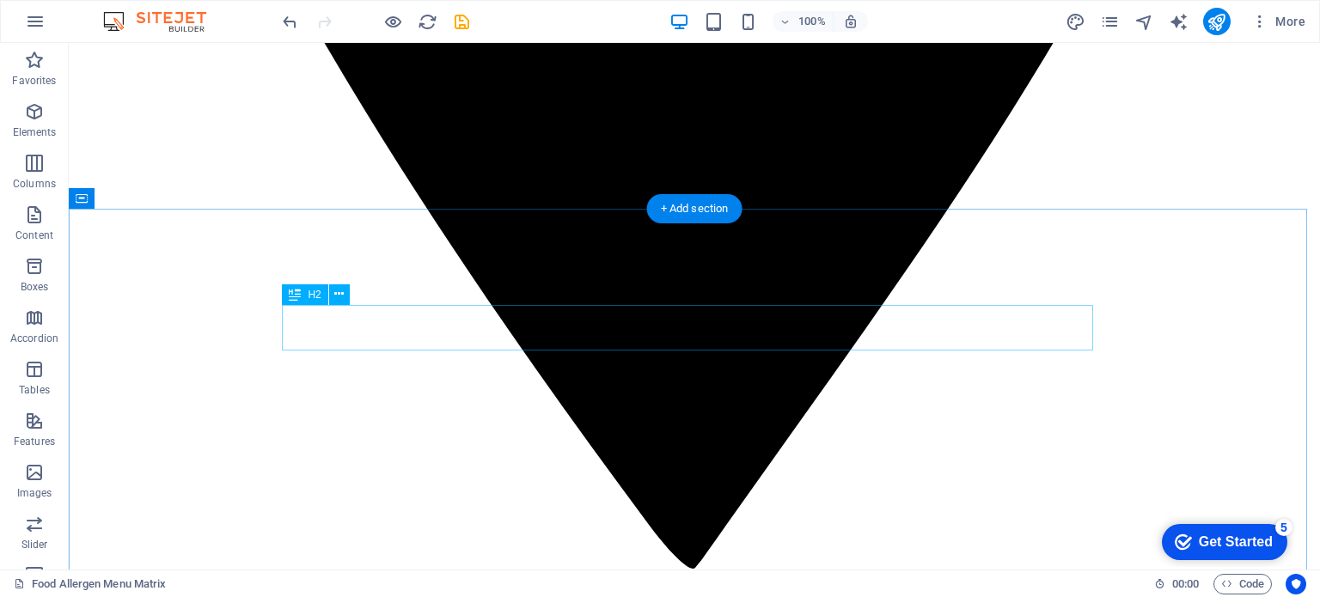
scroll to position [3546, 0]
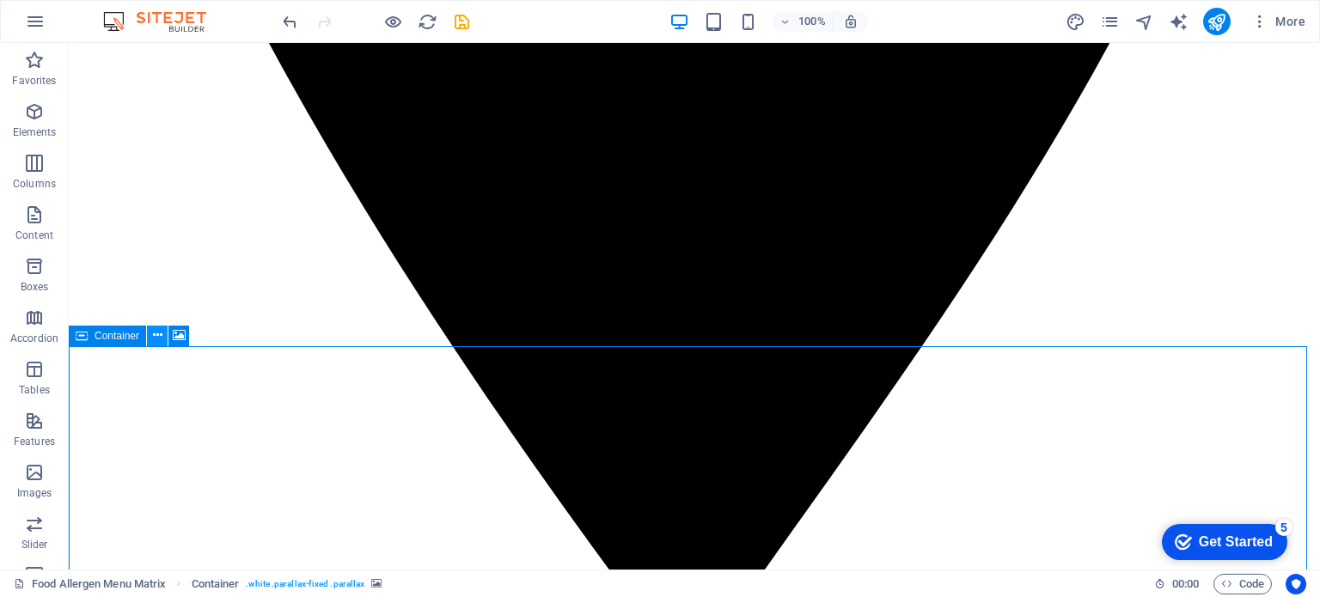
click at [161, 336] on icon at bounding box center [157, 336] width 9 height 18
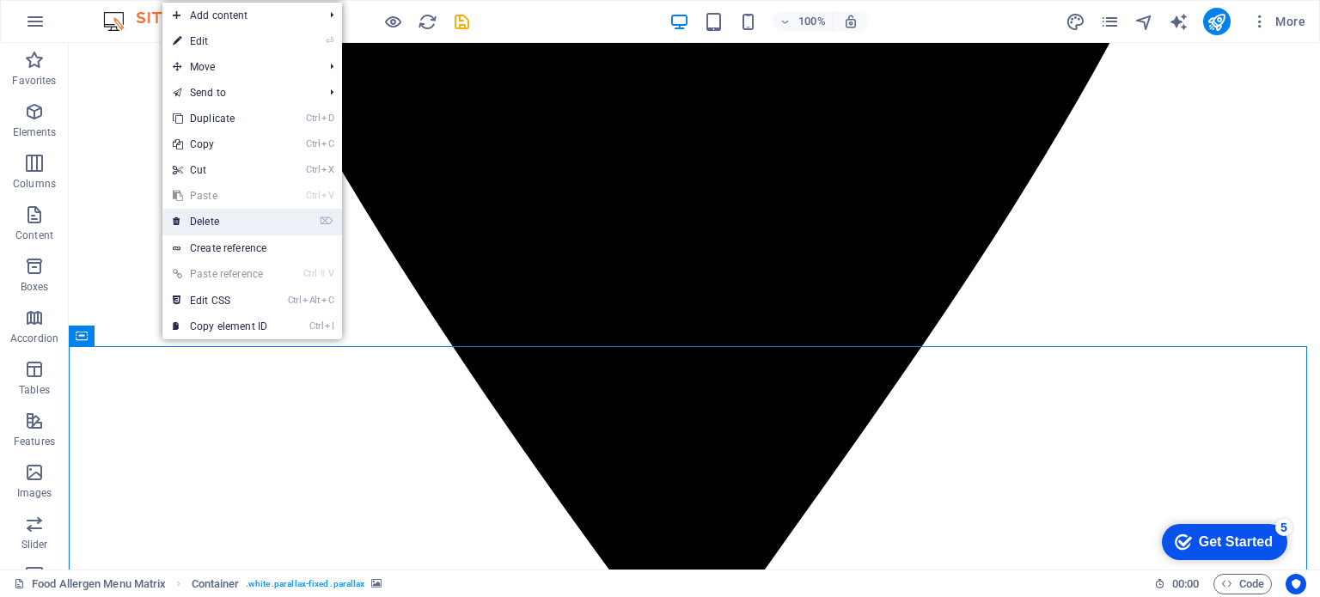
click at [215, 219] on link "⌦ Delete" at bounding box center [219, 222] width 115 height 26
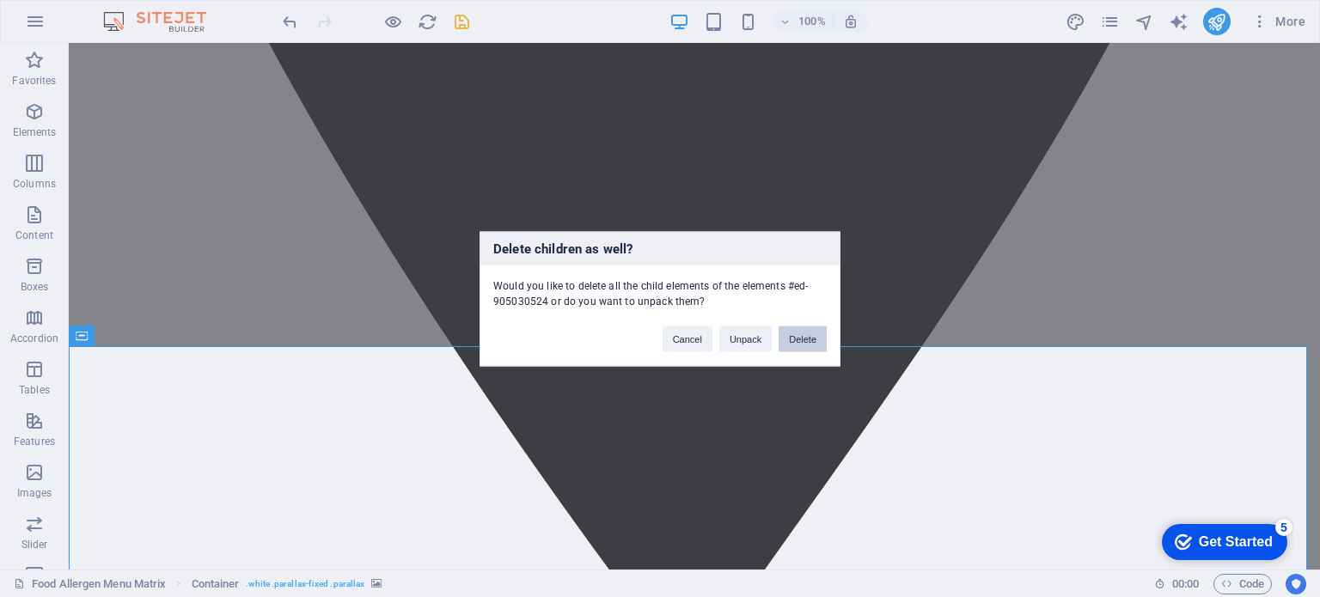
click at [798, 340] on button "Delete" at bounding box center [803, 339] width 48 height 26
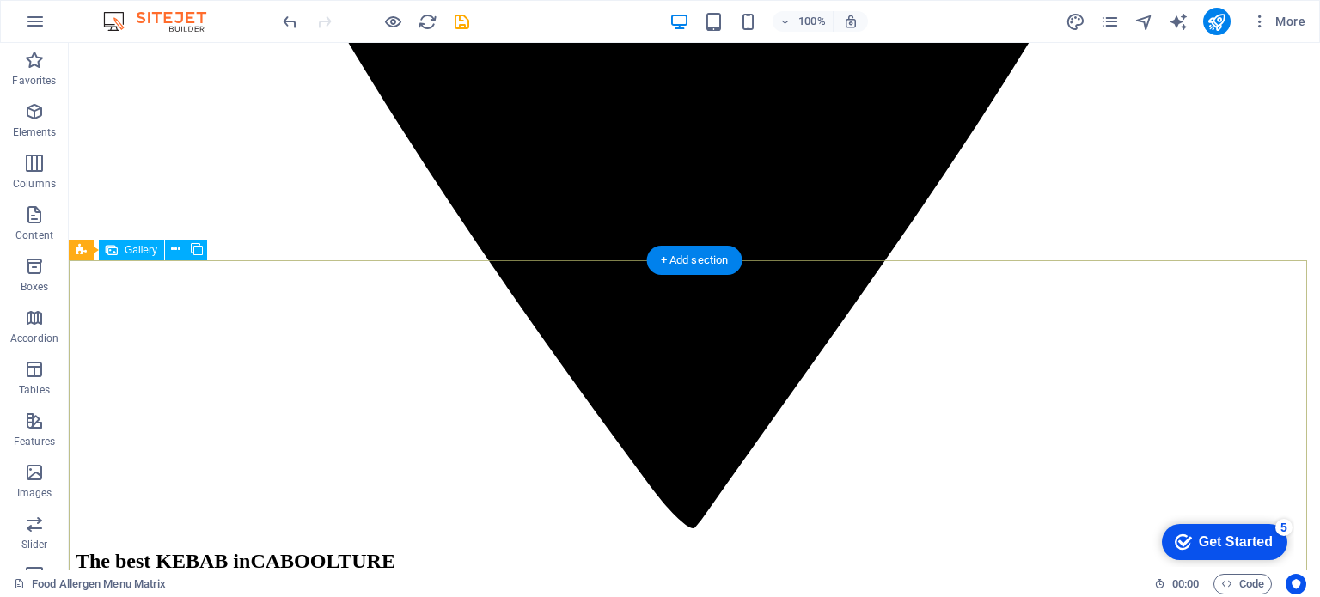
scroll to position [3632, 0]
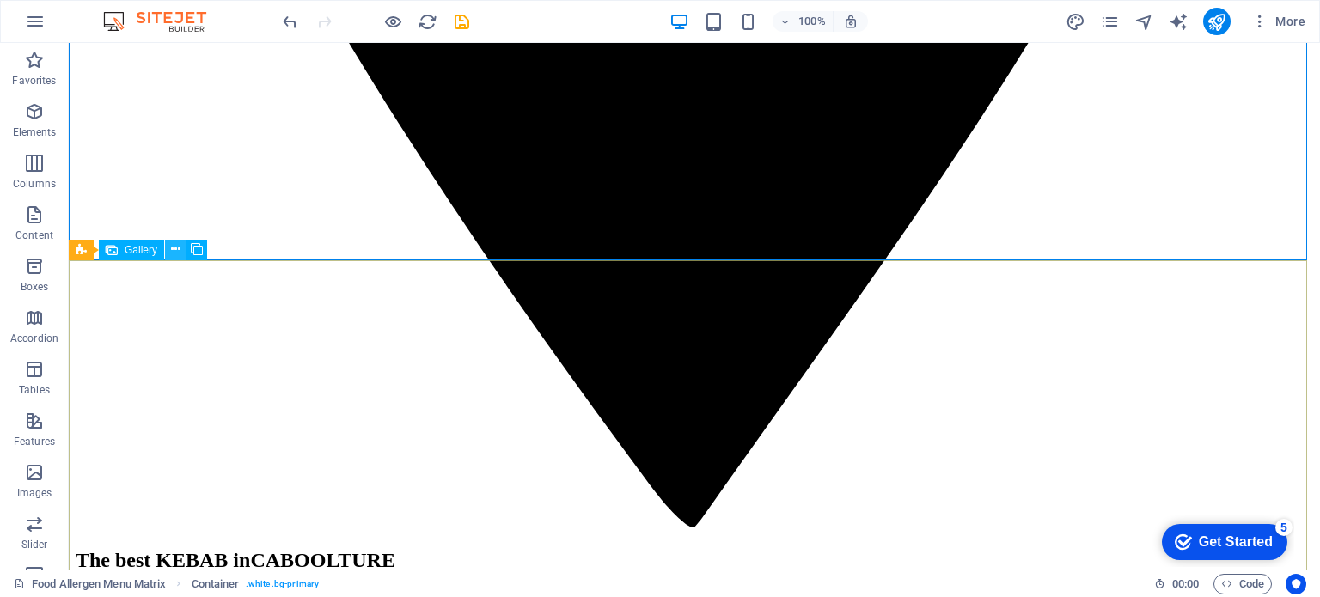
click at [172, 251] on icon at bounding box center [175, 250] width 9 height 18
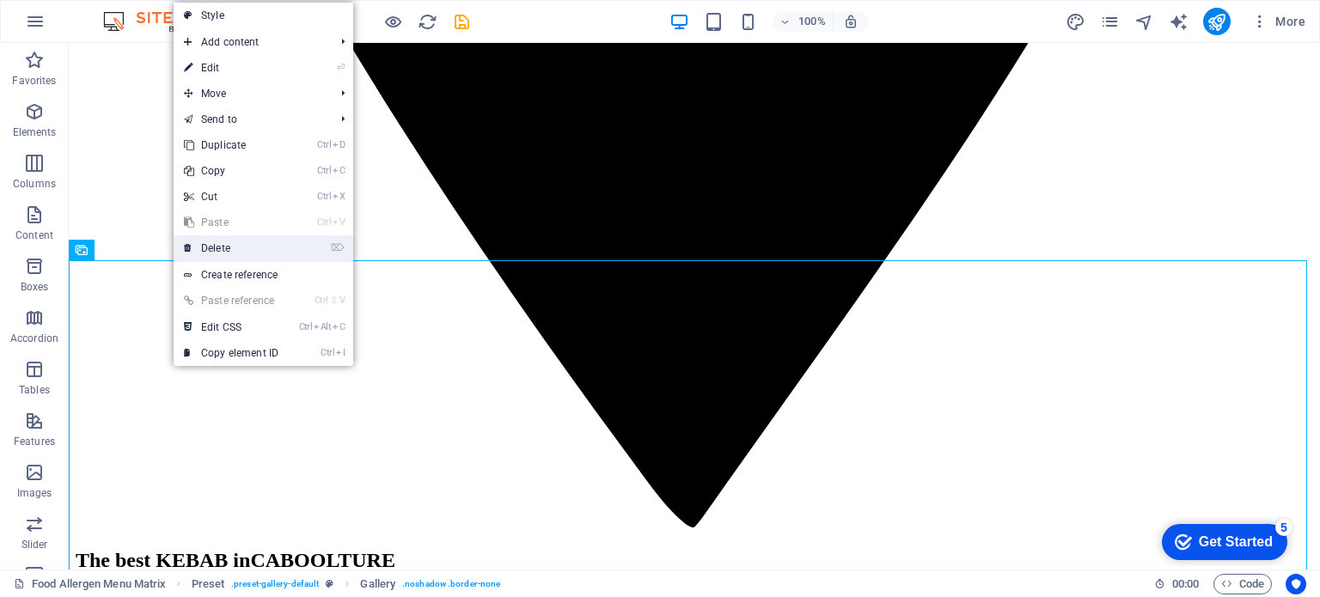
click at [224, 246] on link "⌦ Delete" at bounding box center [231, 249] width 115 height 26
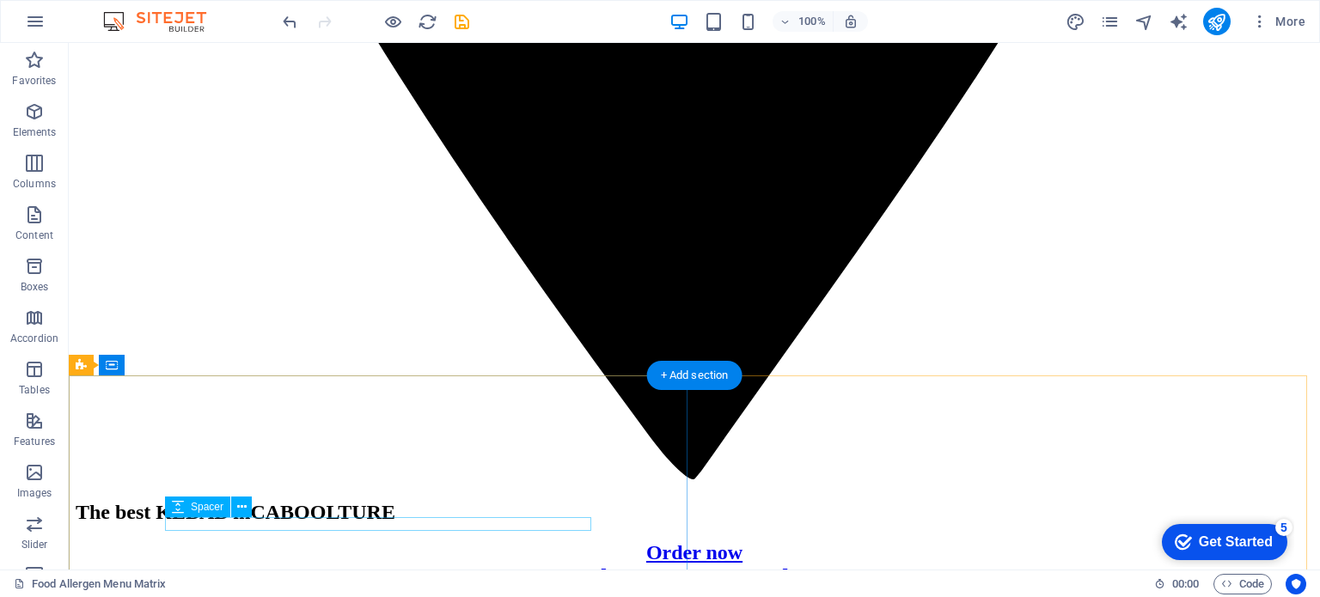
scroll to position [3718, 0]
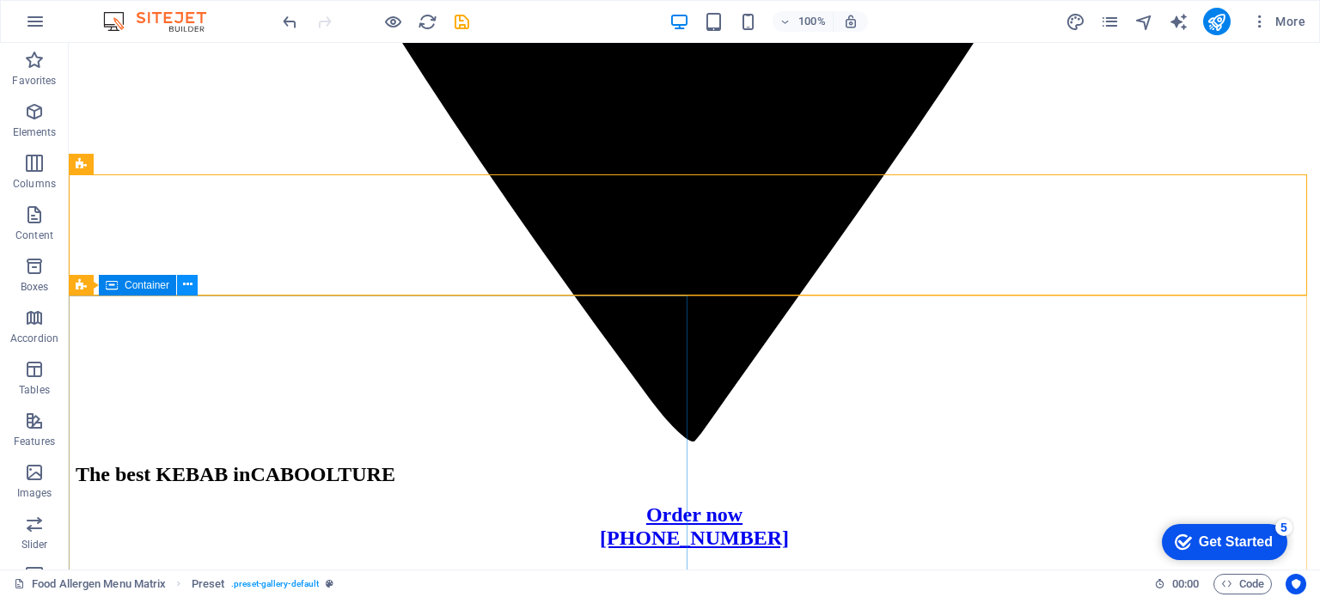
click at [187, 288] on icon at bounding box center [187, 285] width 9 height 18
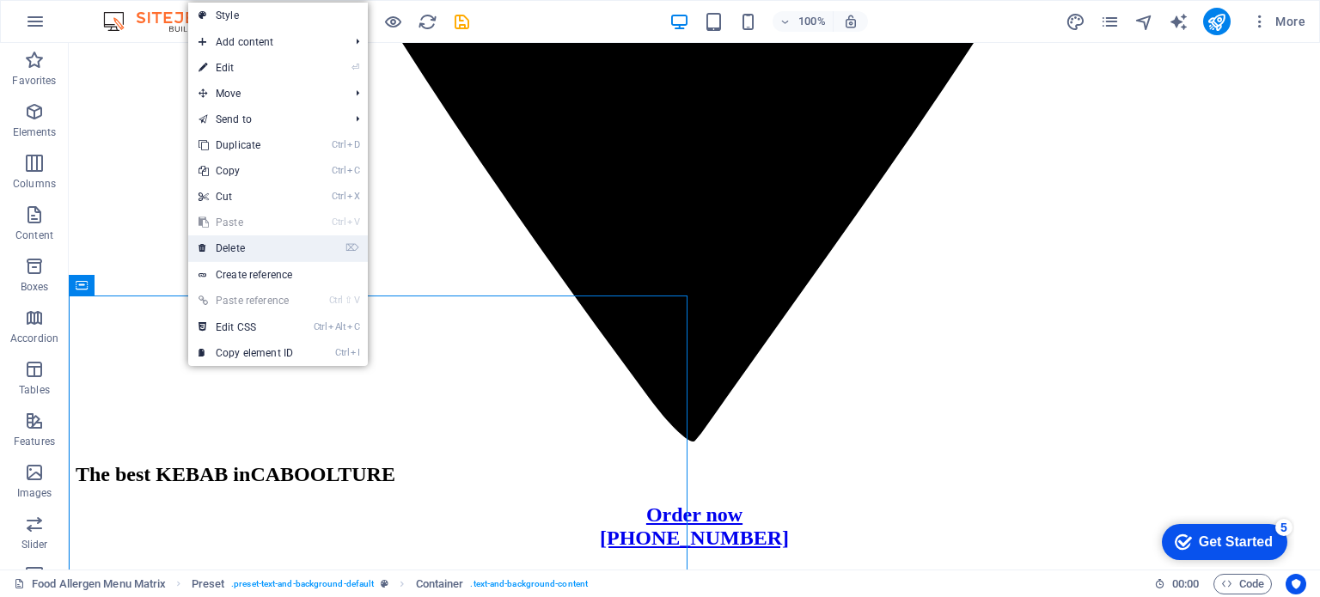
click at [230, 236] on link "⌦ Delete" at bounding box center [245, 249] width 115 height 26
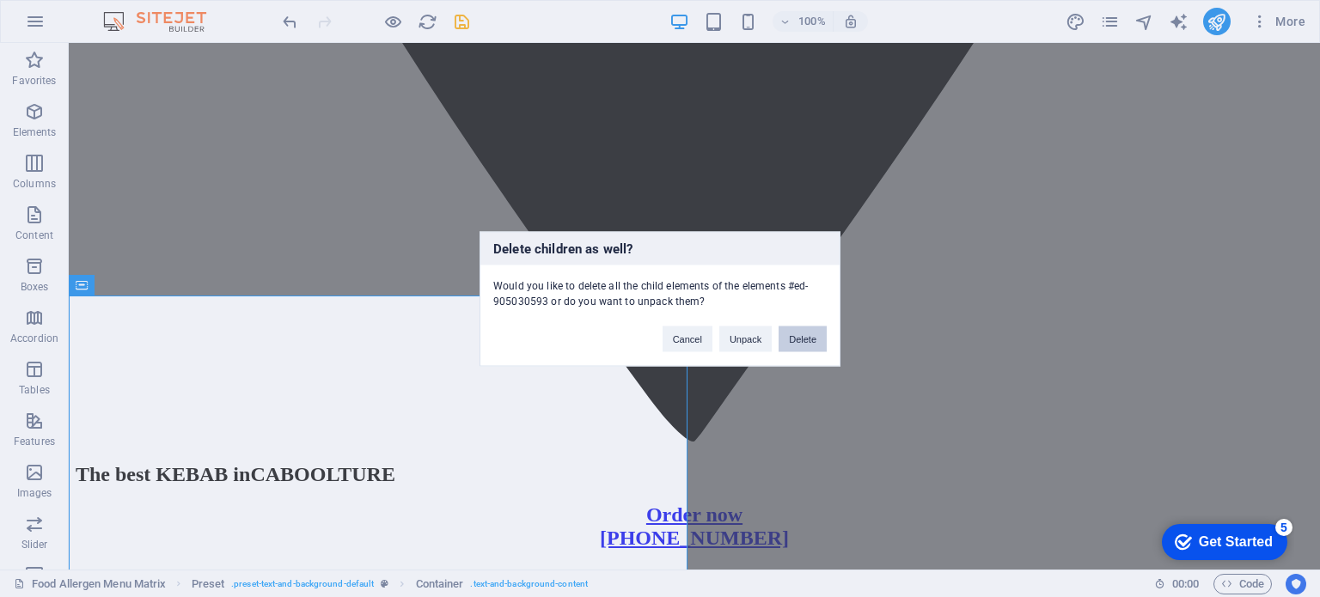
click at [807, 336] on button "Delete" at bounding box center [803, 339] width 48 height 26
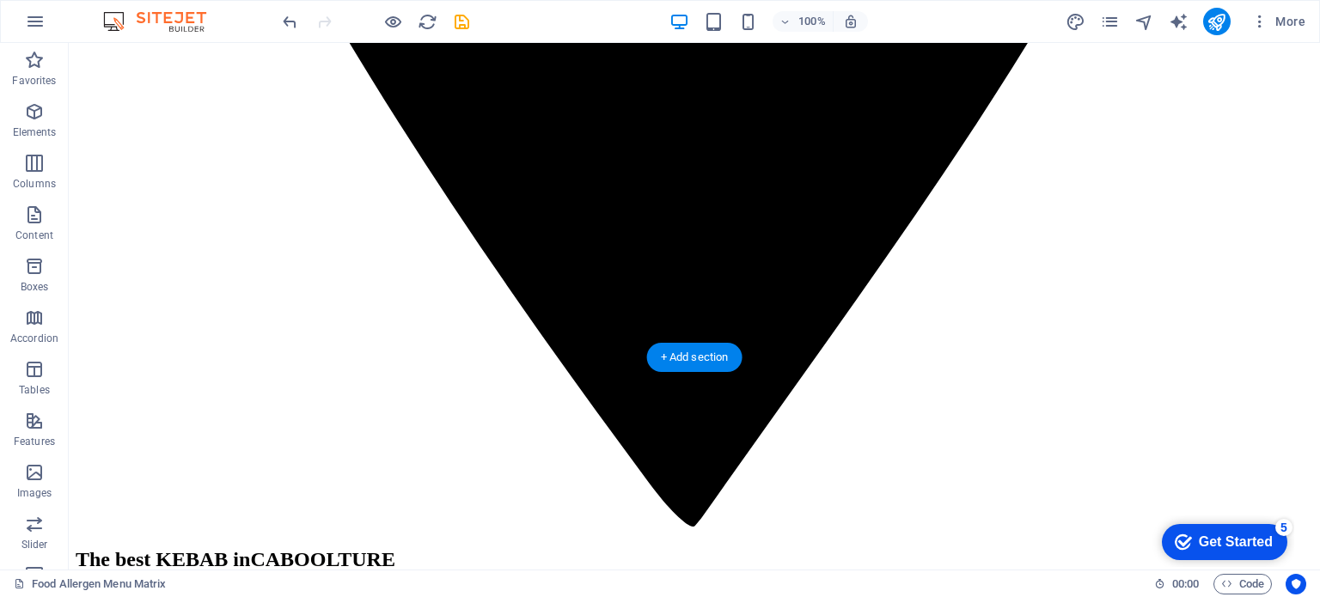
scroll to position [3632, 0]
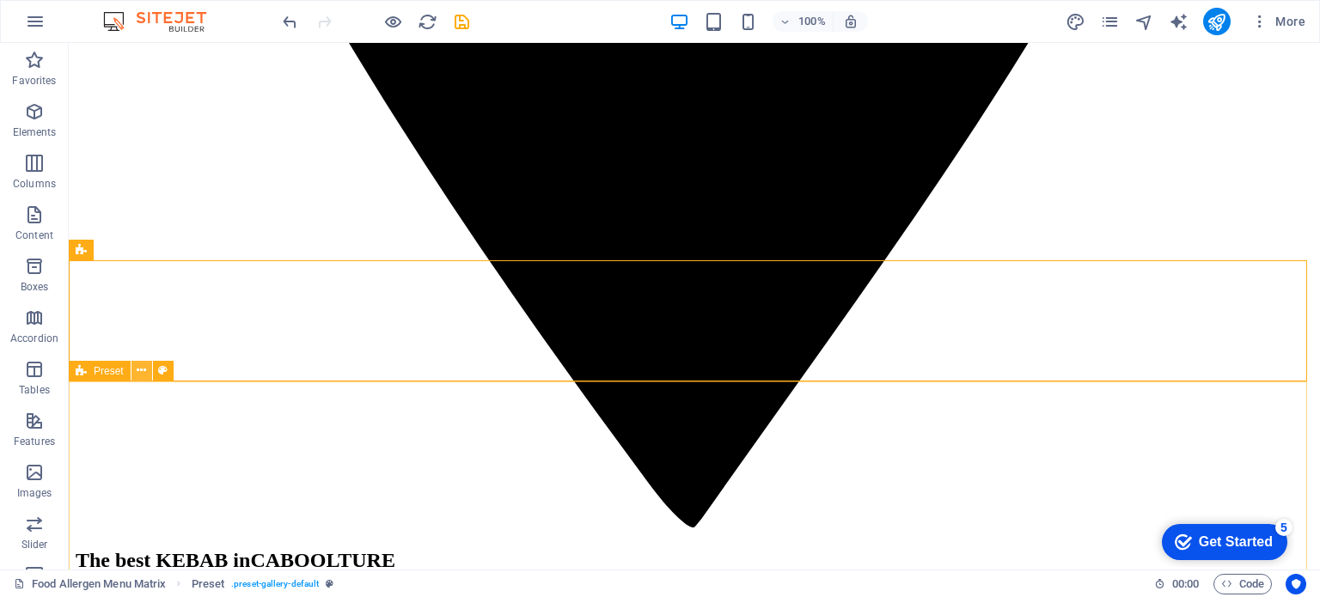
click at [139, 367] on icon at bounding box center [141, 371] width 9 height 18
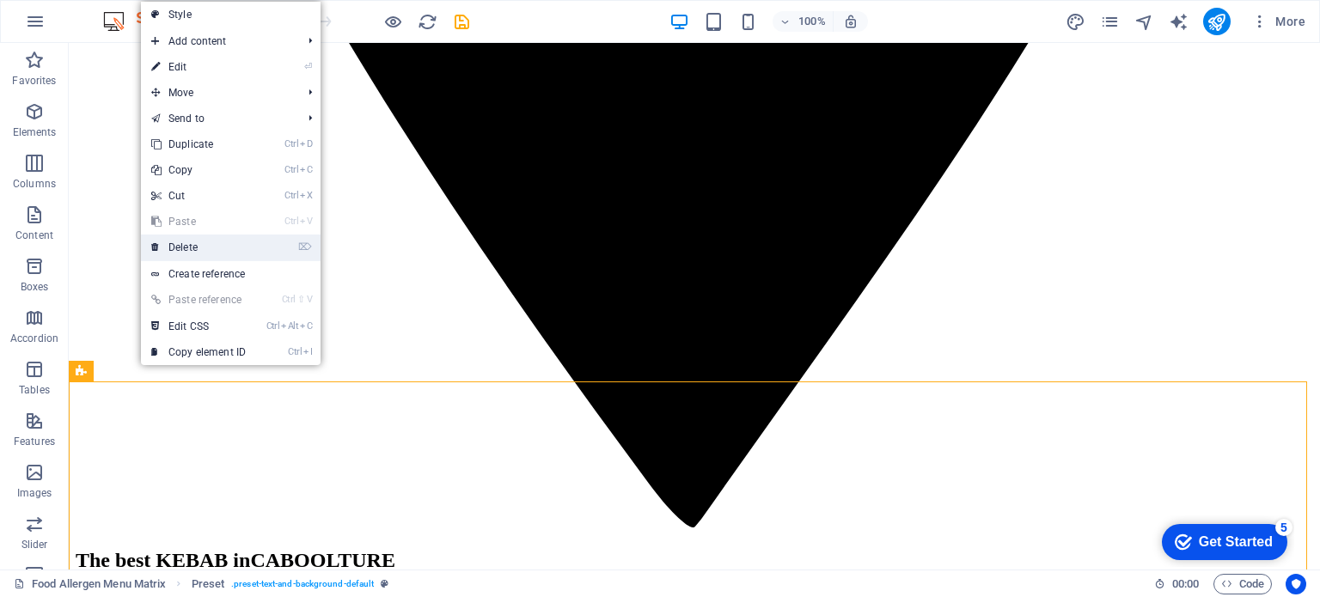
click at [206, 251] on link "⌦ Delete" at bounding box center [198, 248] width 115 height 26
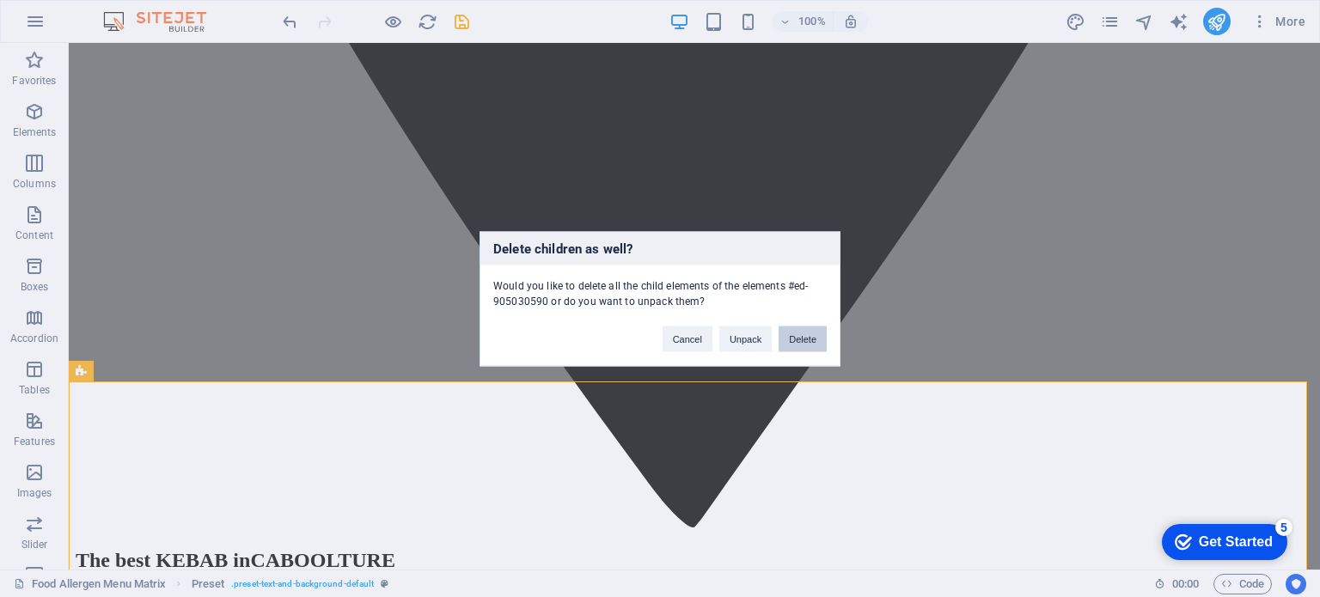
click at [792, 335] on button "Delete" at bounding box center [803, 339] width 48 height 26
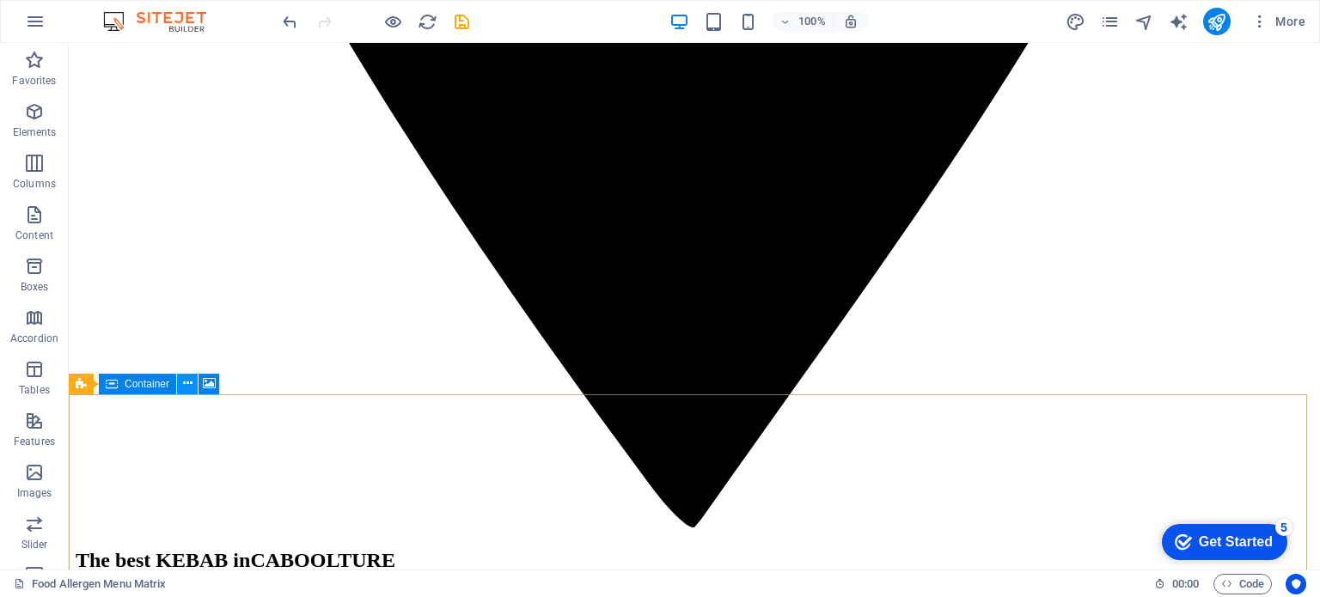
click at [189, 381] on icon at bounding box center [187, 384] width 9 height 18
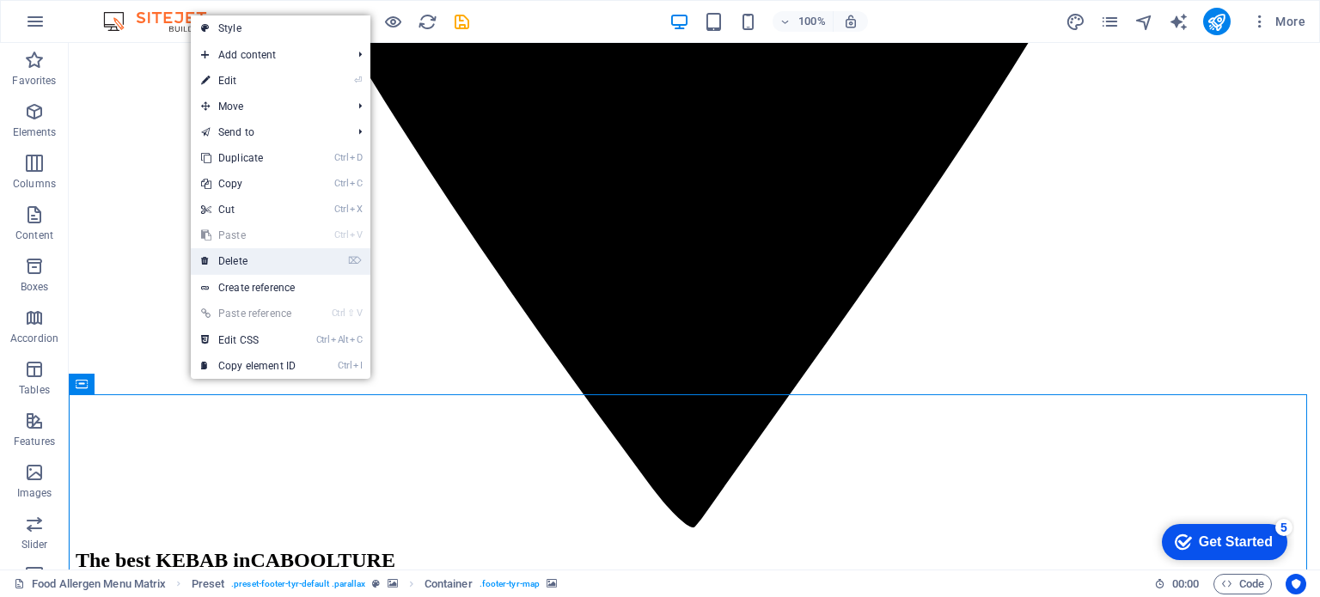
click at [253, 265] on link "⌦ Delete" at bounding box center [248, 261] width 115 height 26
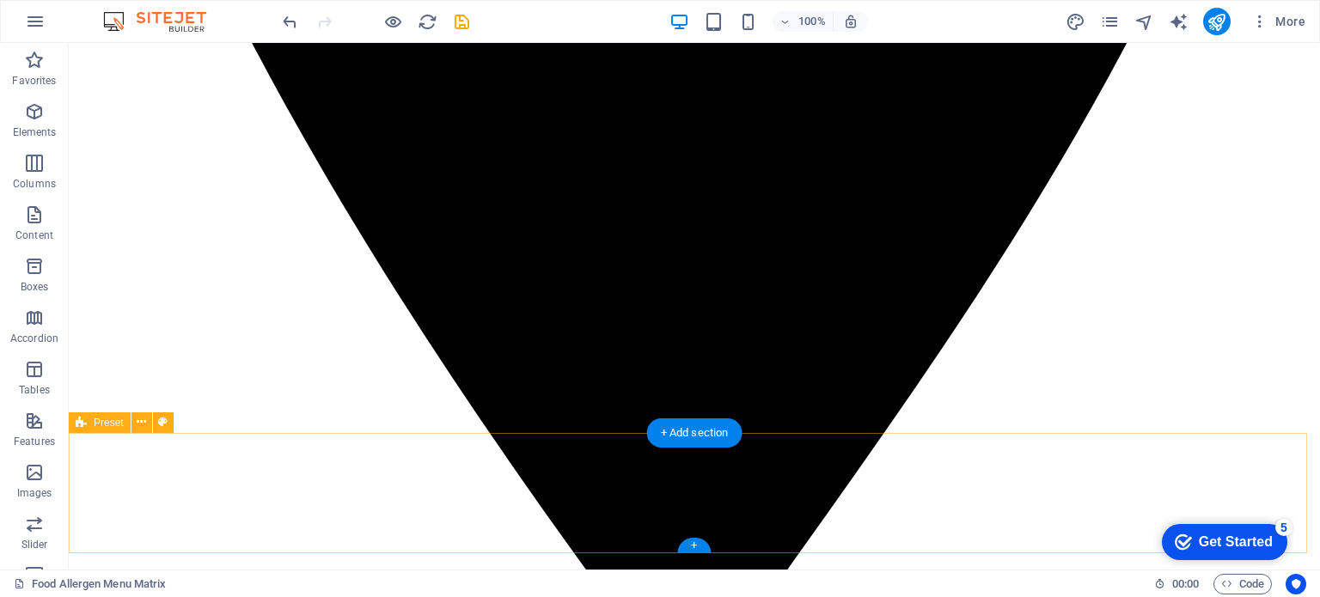
scroll to position [3459, 0]
click at [141, 415] on icon at bounding box center [141, 422] width 9 height 18
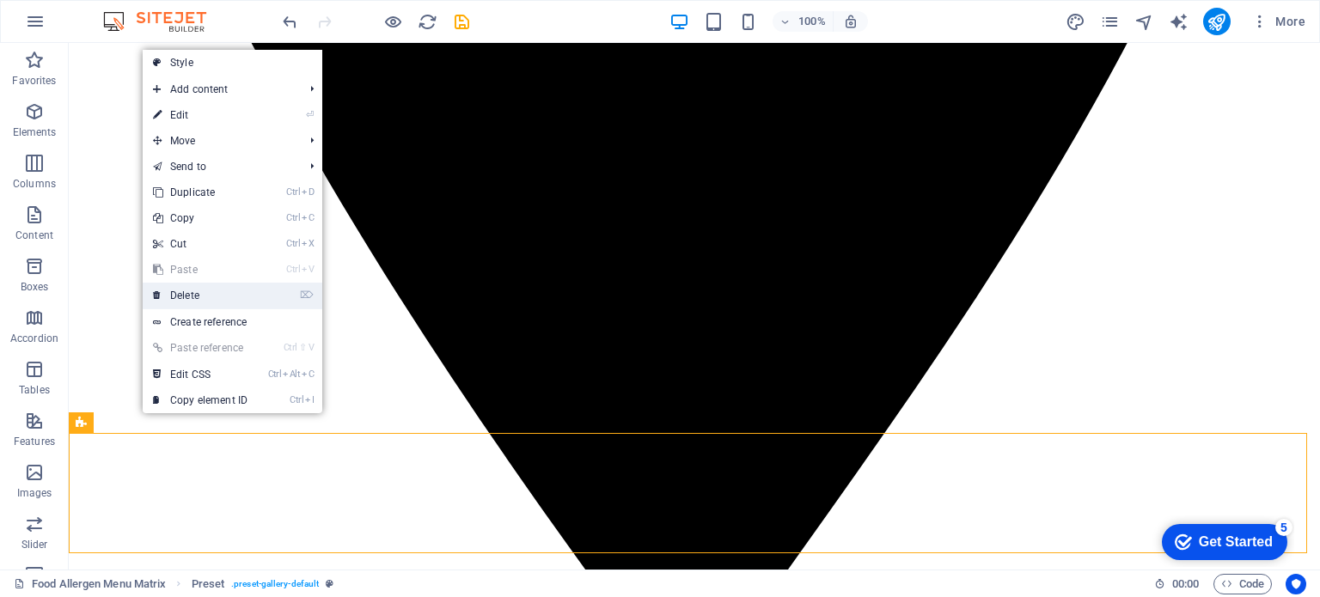
click at [193, 290] on link "⌦ Delete" at bounding box center [200, 296] width 115 height 26
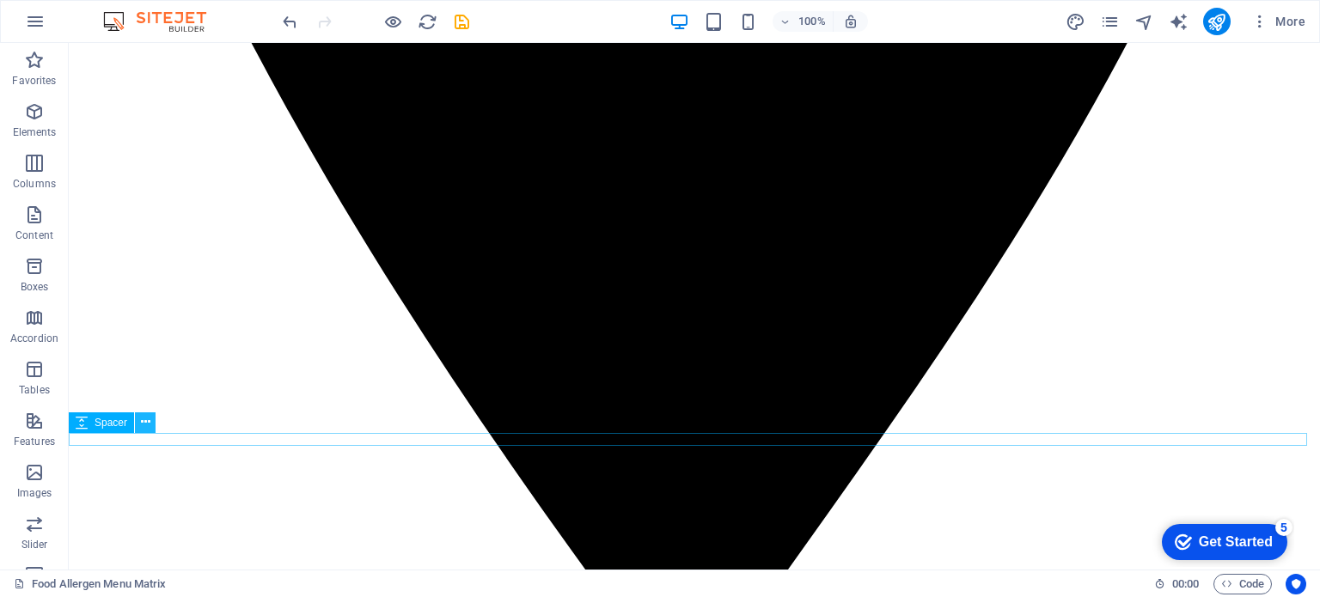
click at [144, 426] on icon at bounding box center [145, 422] width 9 height 18
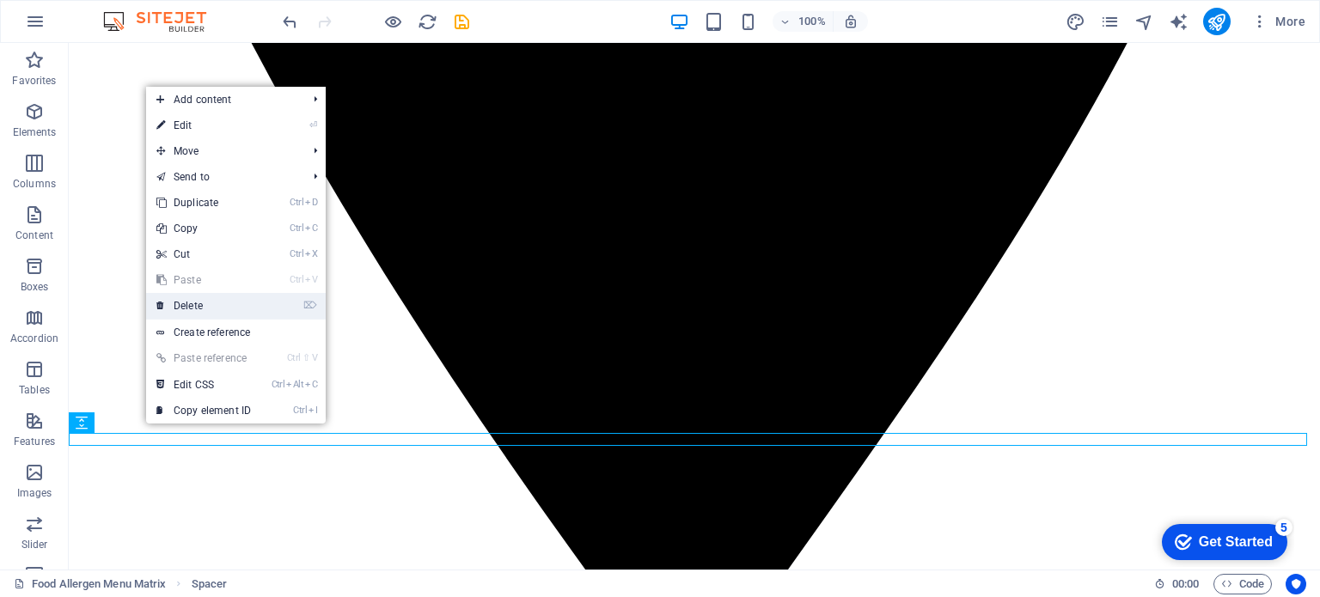
click at [179, 303] on link "⌦ Delete" at bounding box center [203, 306] width 115 height 26
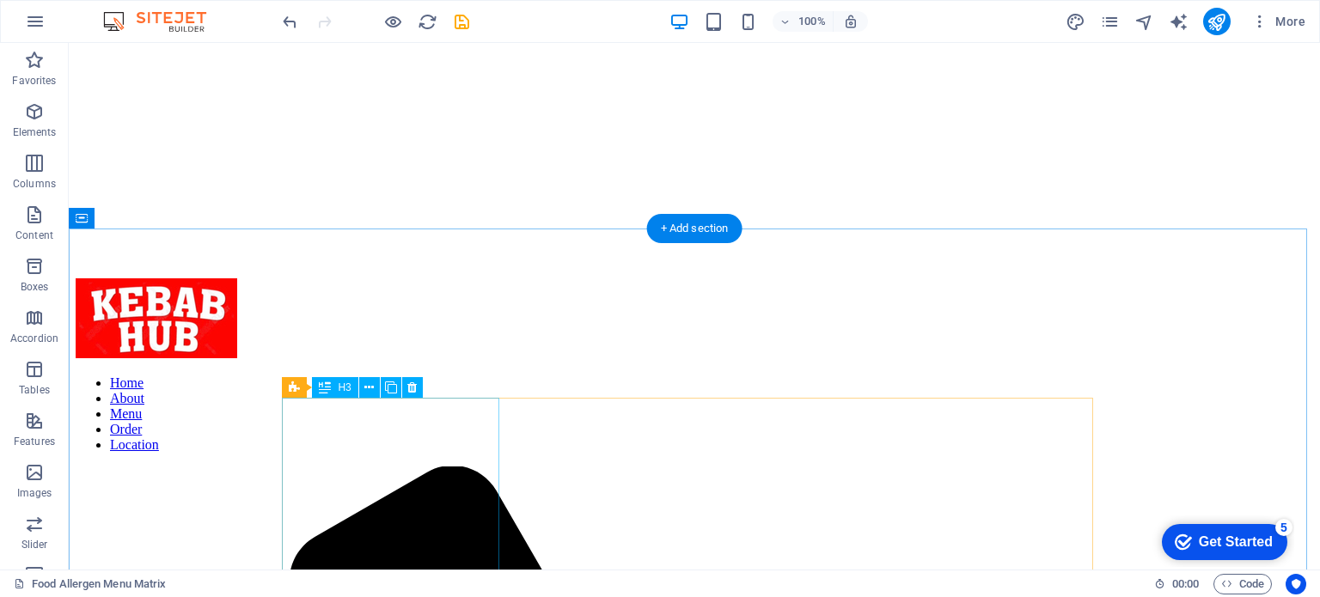
scroll to position [0, 0]
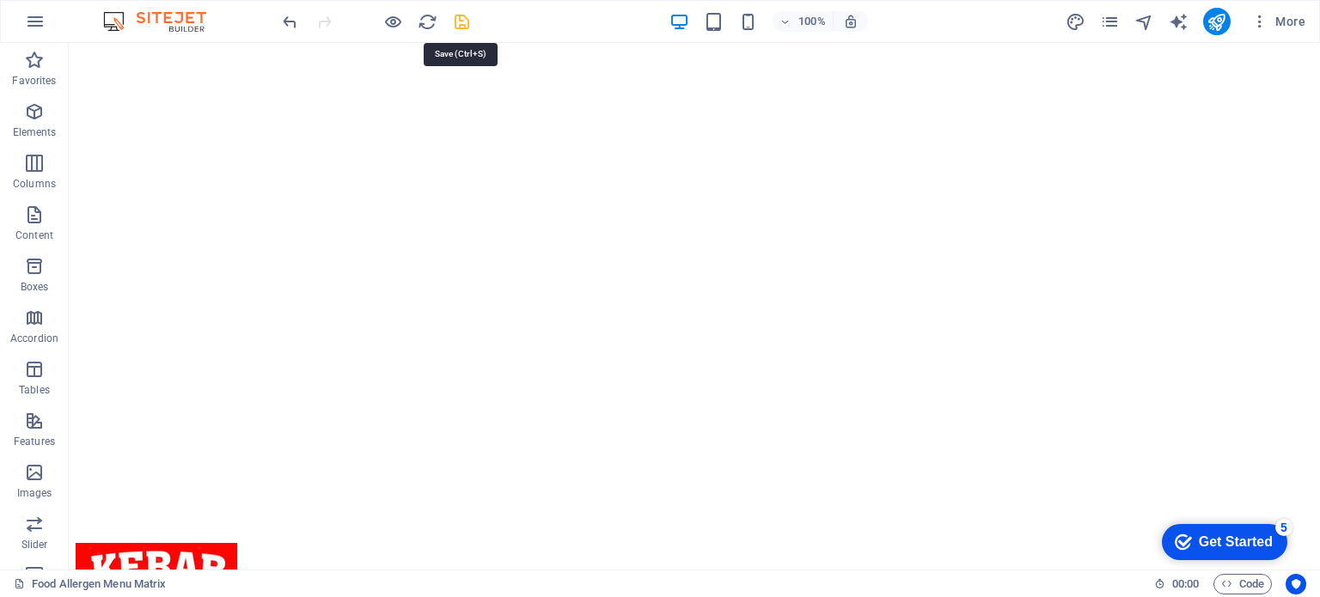
click at [454, 18] on icon "save" at bounding box center [462, 22] width 20 height 20
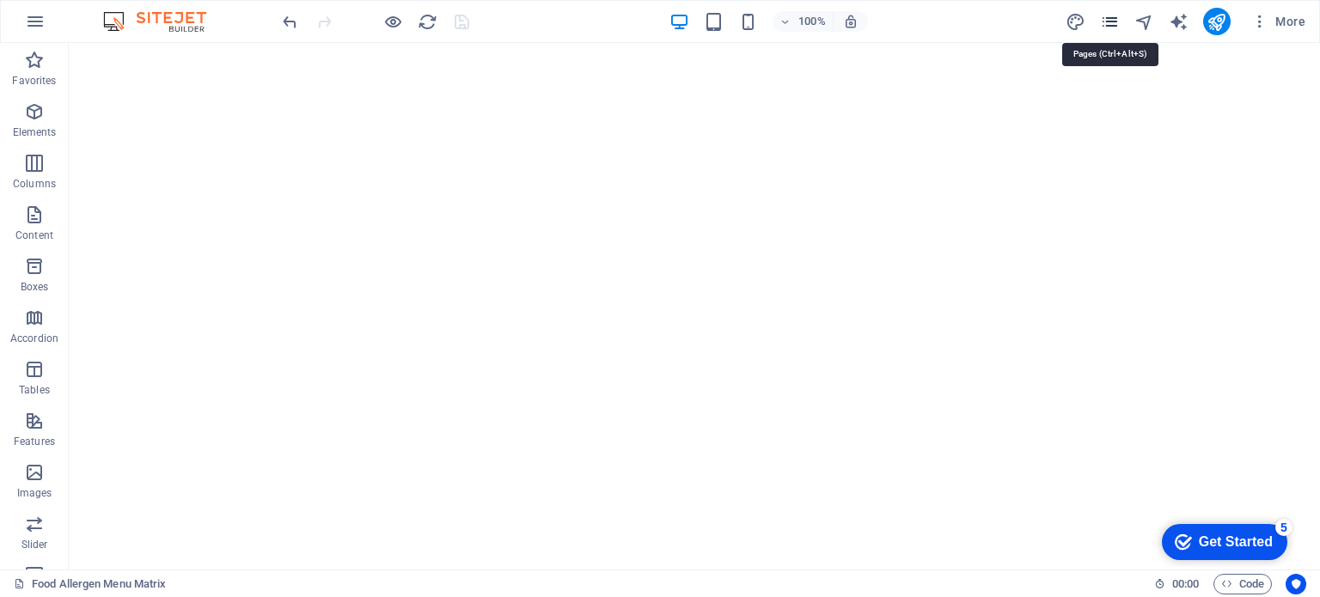
click at [1109, 25] on icon "pages" at bounding box center [1110, 22] width 20 height 20
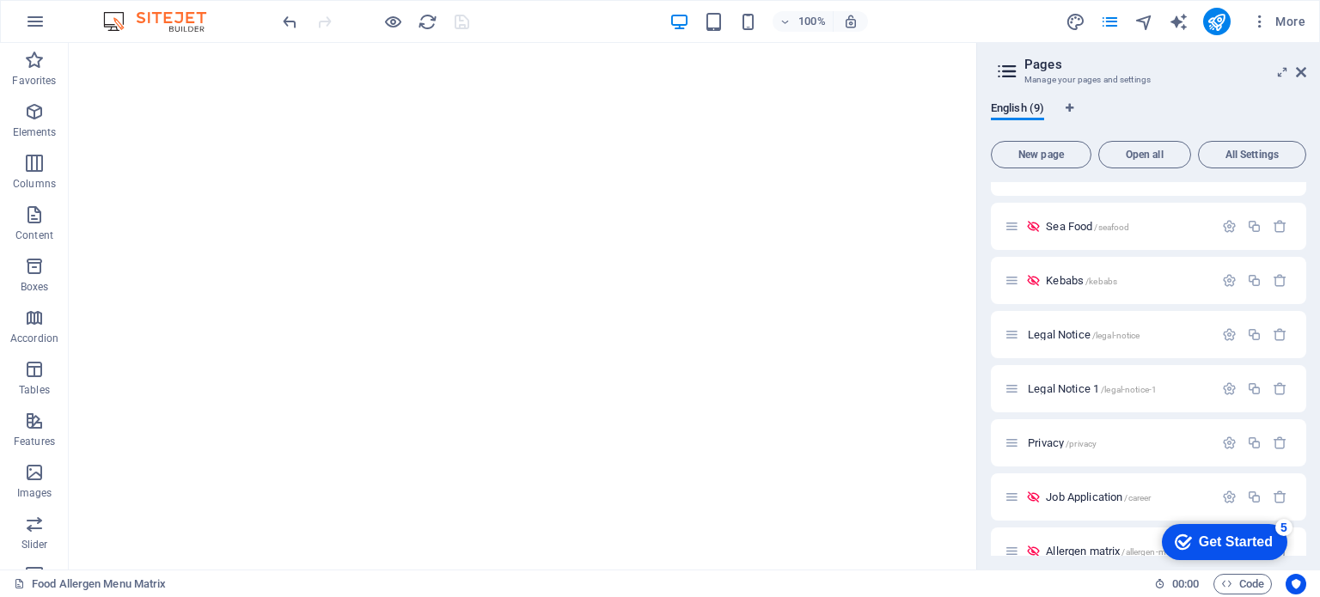
scroll to position [113, 0]
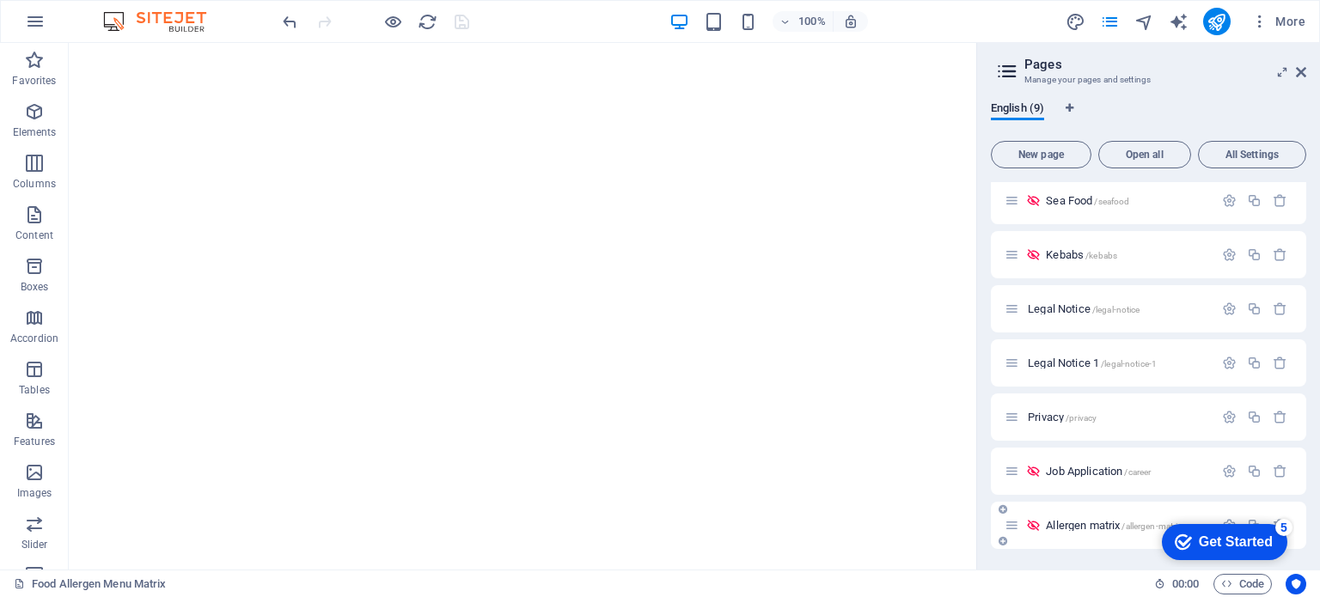
click at [1101, 528] on span "Allergen matrix /allergen-matrix" at bounding box center [1114, 525] width 136 height 13
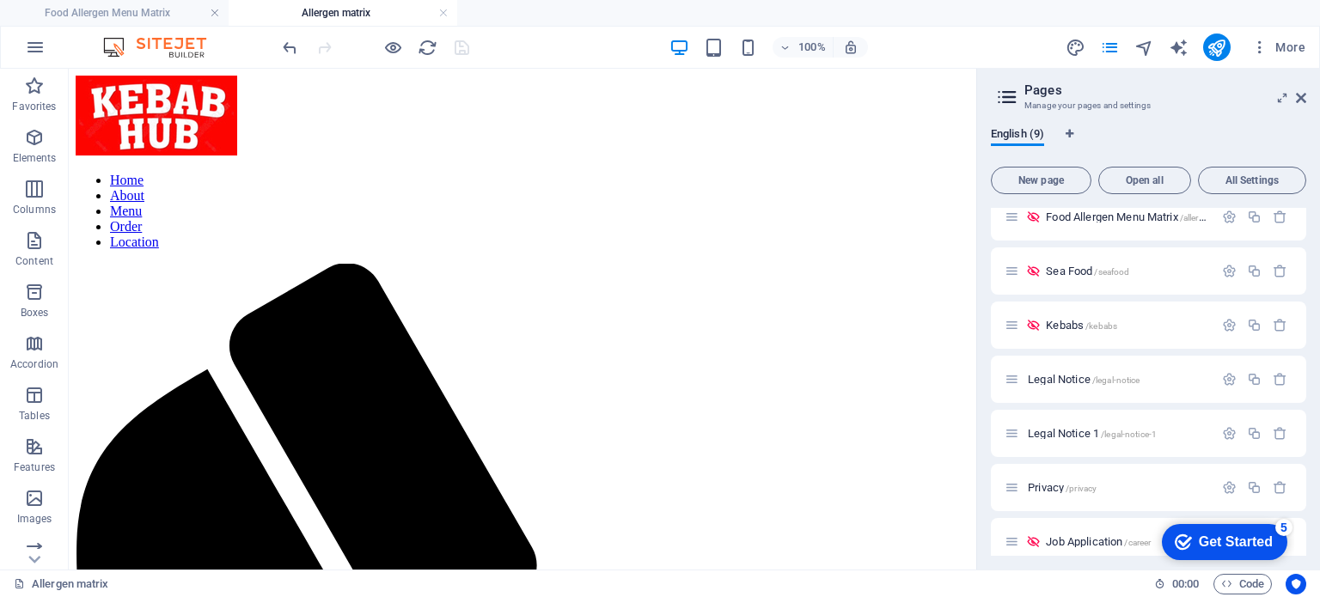
scroll to position [0, 0]
click at [444, 12] on link at bounding box center [443, 13] width 10 height 16
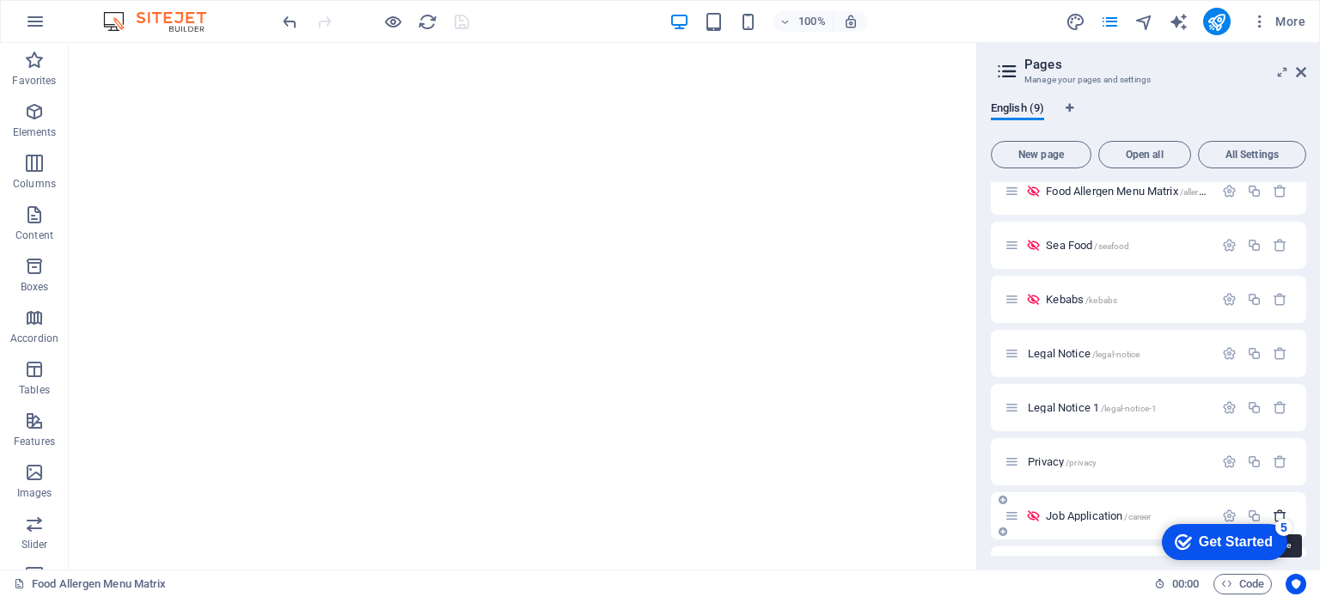
click at [1276, 511] on icon "button" at bounding box center [1280, 516] width 15 height 15
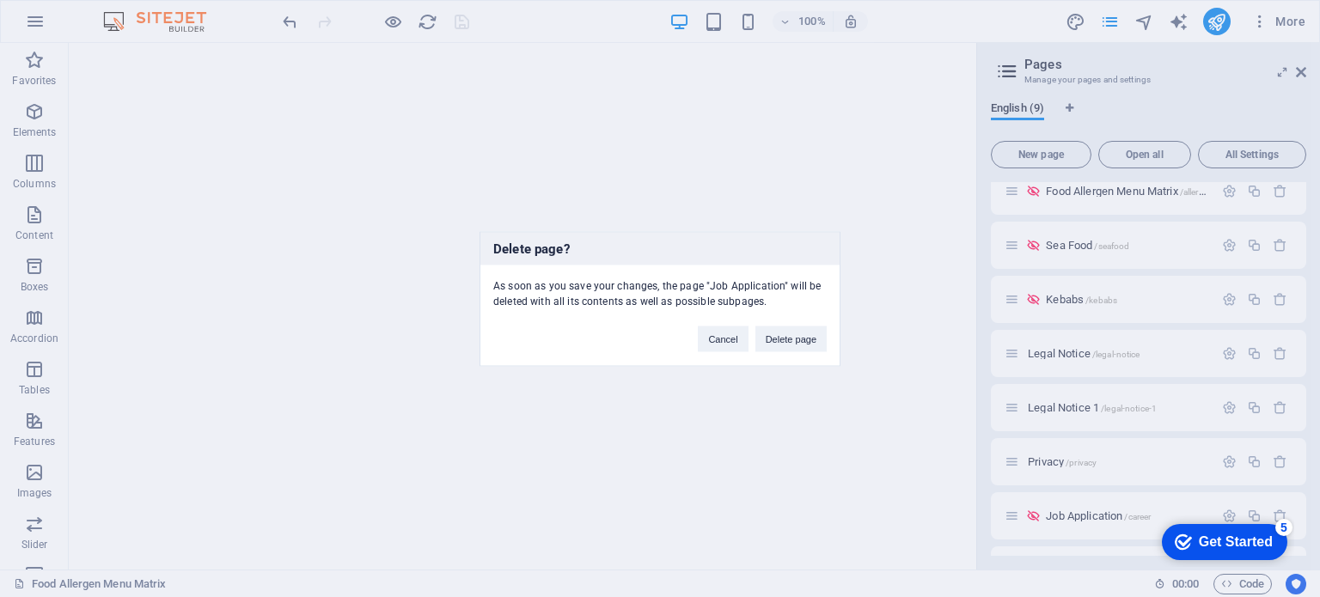
drag, startPoint x: 791, startPoint y: 339, endPoint x: 1101, endPoint y: 387, distance: 314.0
click at [791, 338] on button "Delete page" at bounding box center [791, 339] width 71 height 26
